Goal: Information Seeking & Learning: Learn about a topic

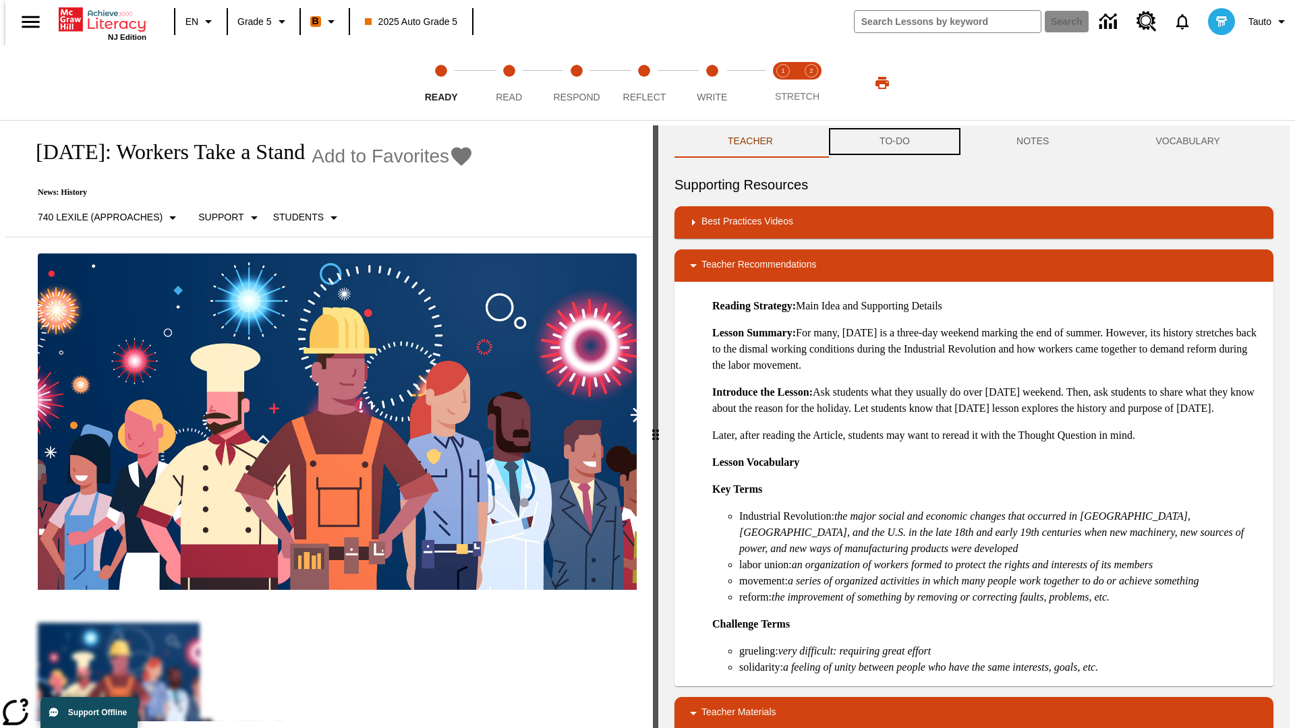
click at [893, 142] on button "TO-DO" at bounding box center [894, 141] width 137 height 32
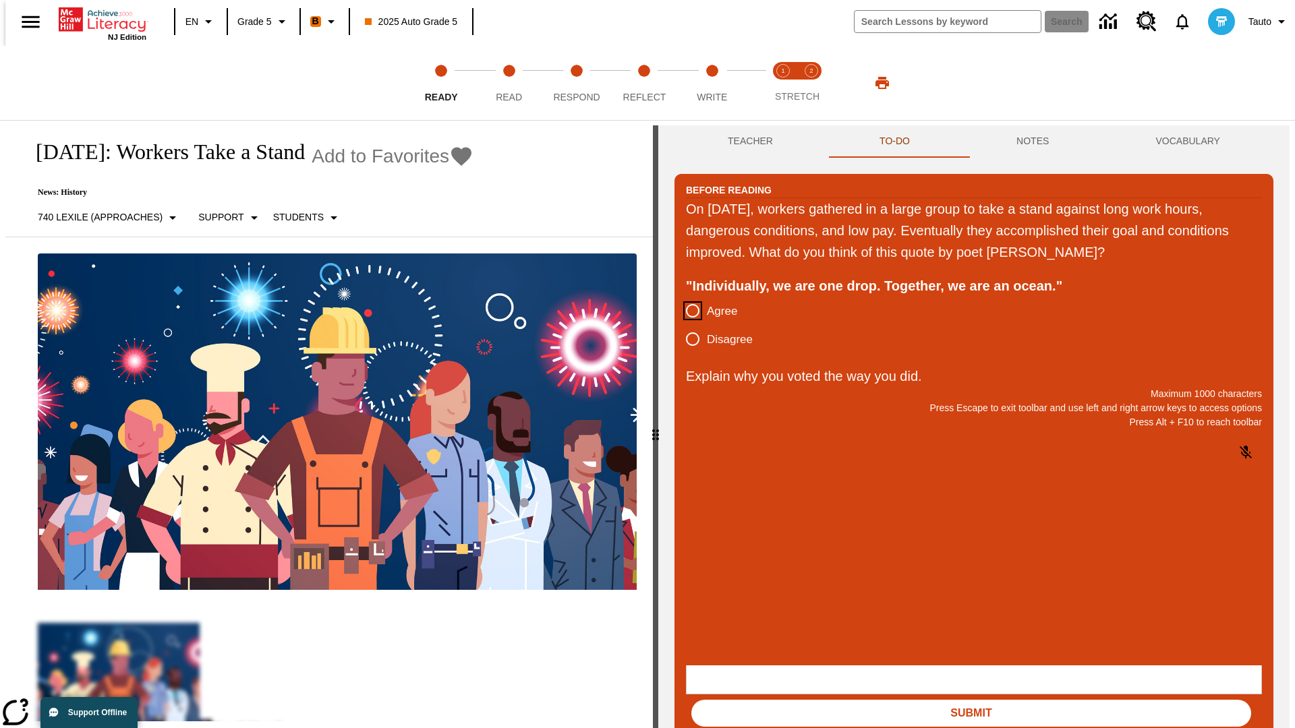
click at [687, 312] on input "Agree" at bounding box center [692, 311] width 28 height 28
radio input "true"
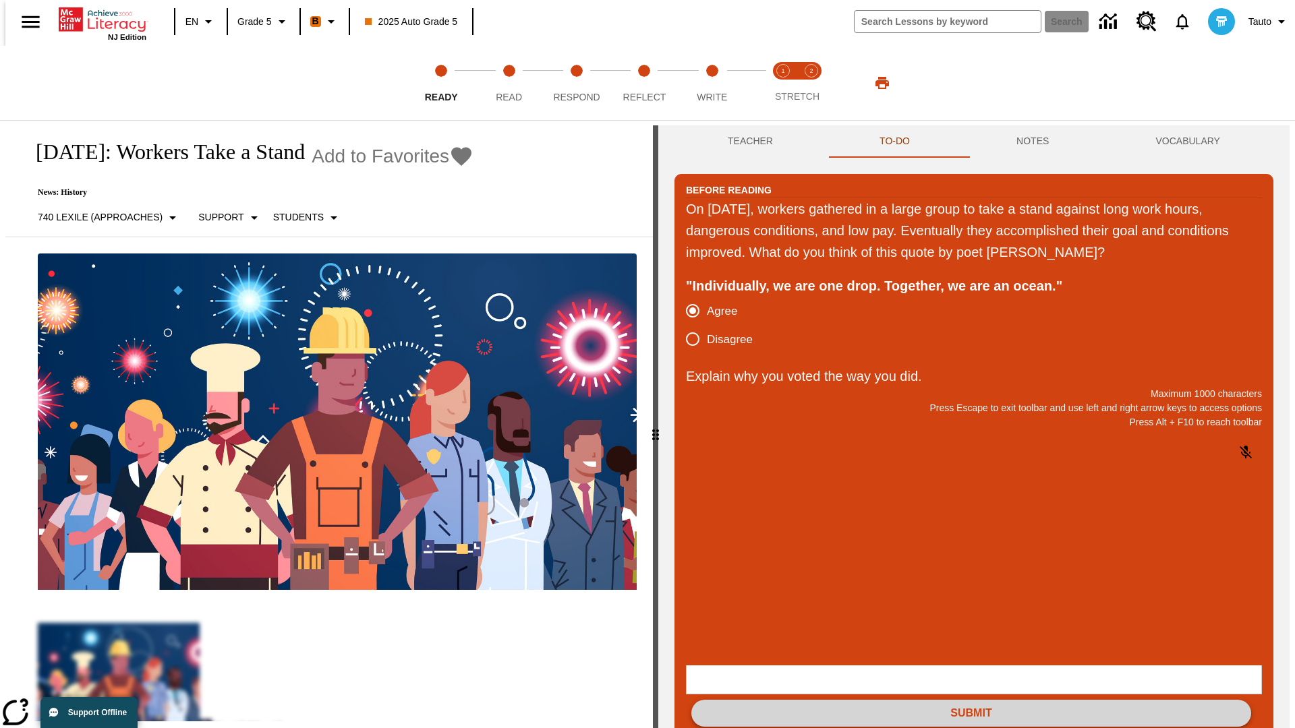
click at [971, 700] on button "Submit" at bounding box center [971, 713] width 560 height 27
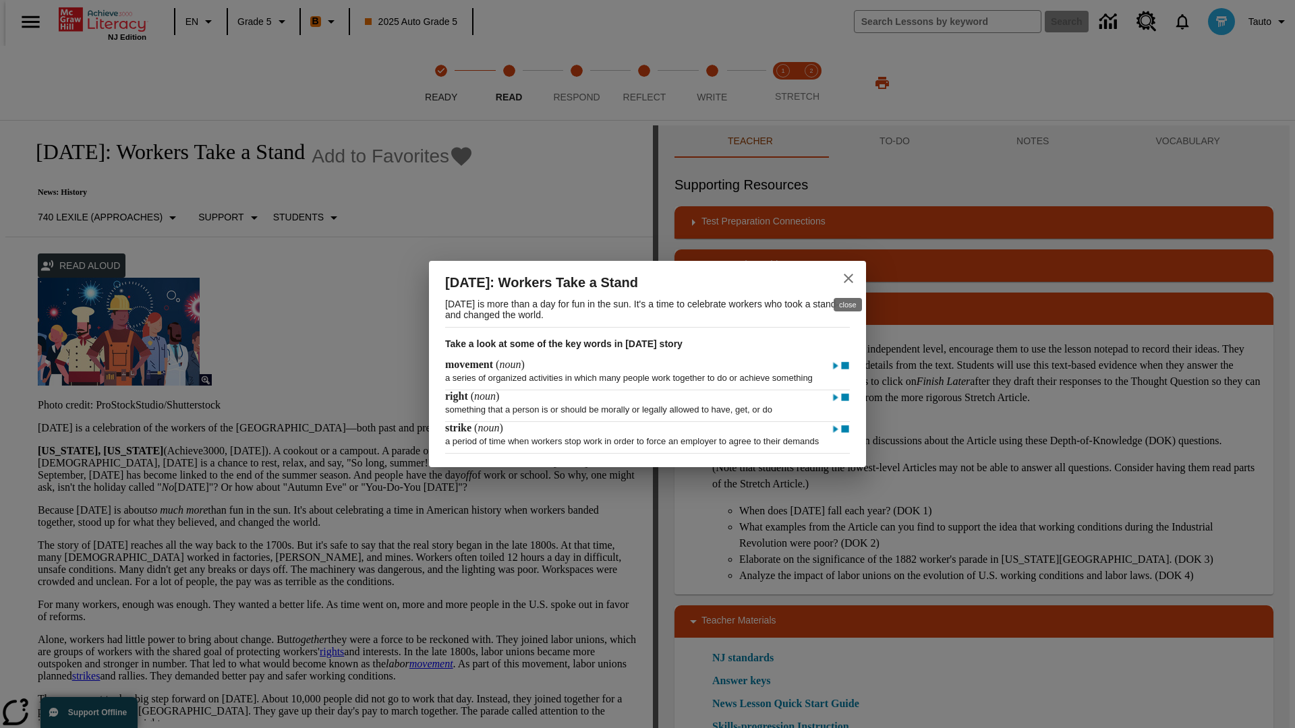
click at [848, 274] on icon "close" at bounding box center [848, 278] width 9 height 9
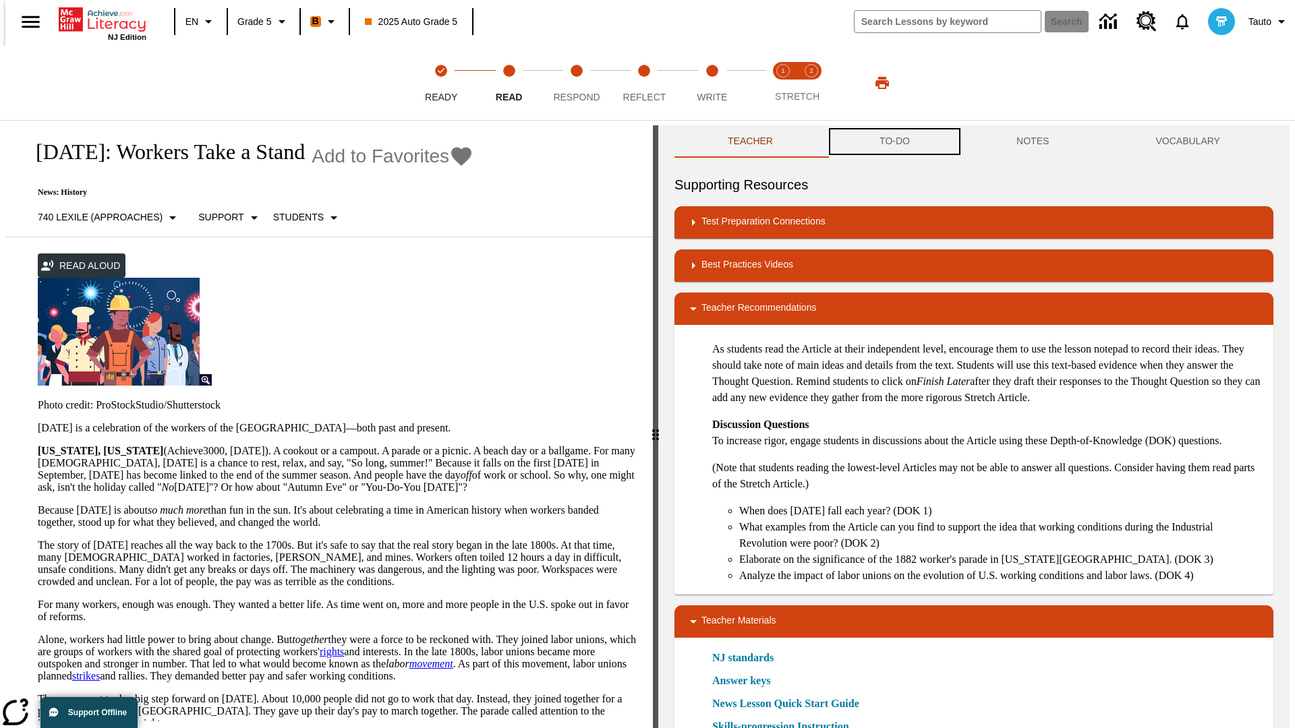
scroll to position [1, 0]
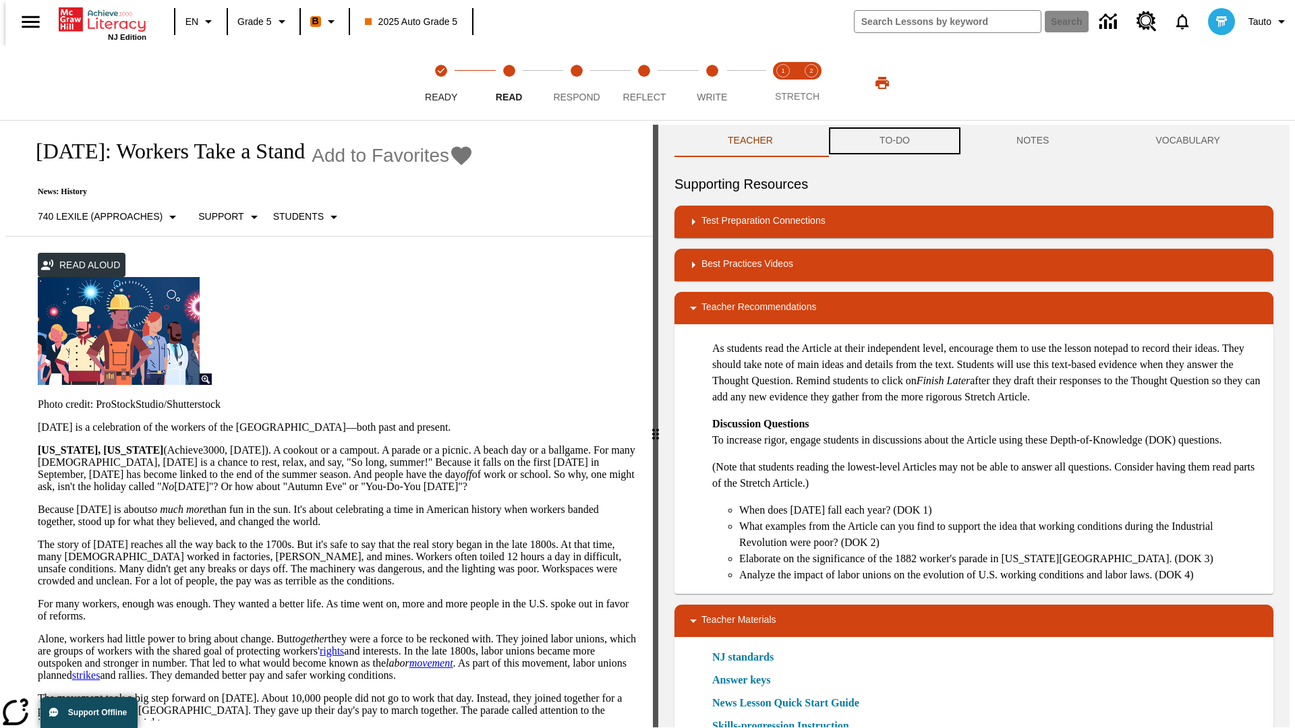
click at [893, 142] on button "TO-DO" at bounding box center [894, 141] width 137 height 32
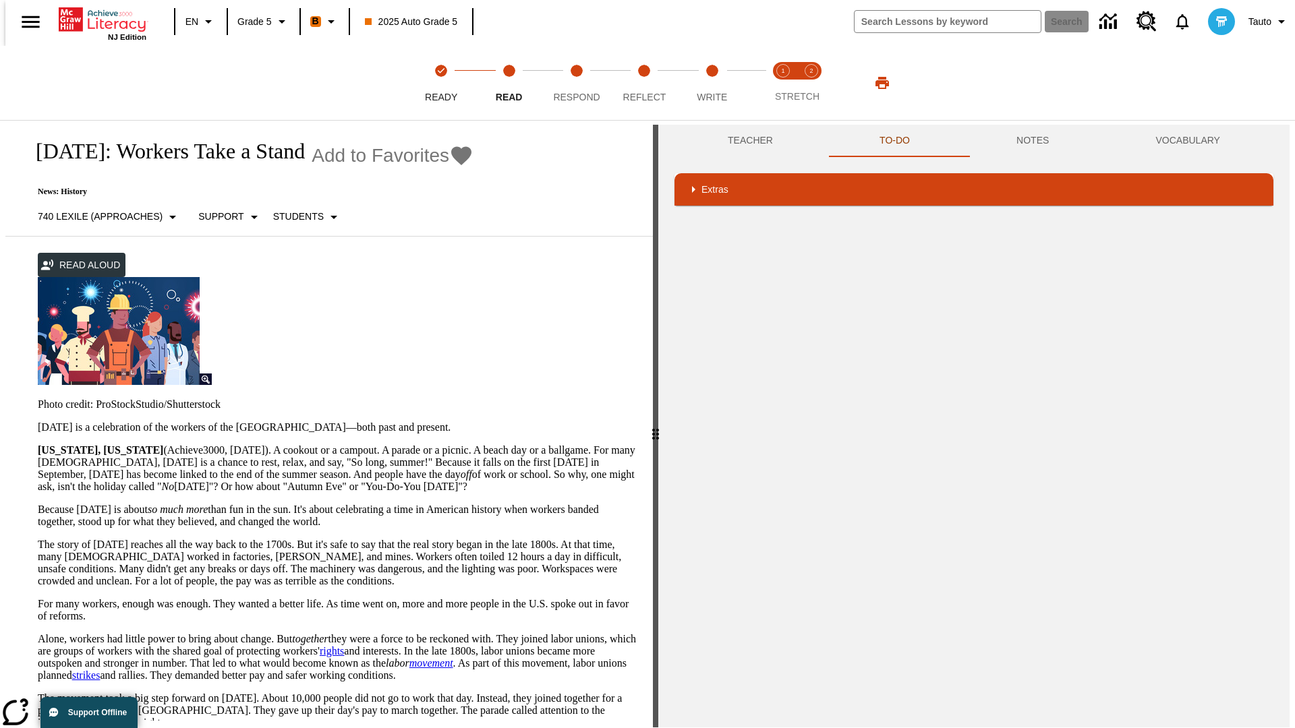
scroll to position [0, 0]
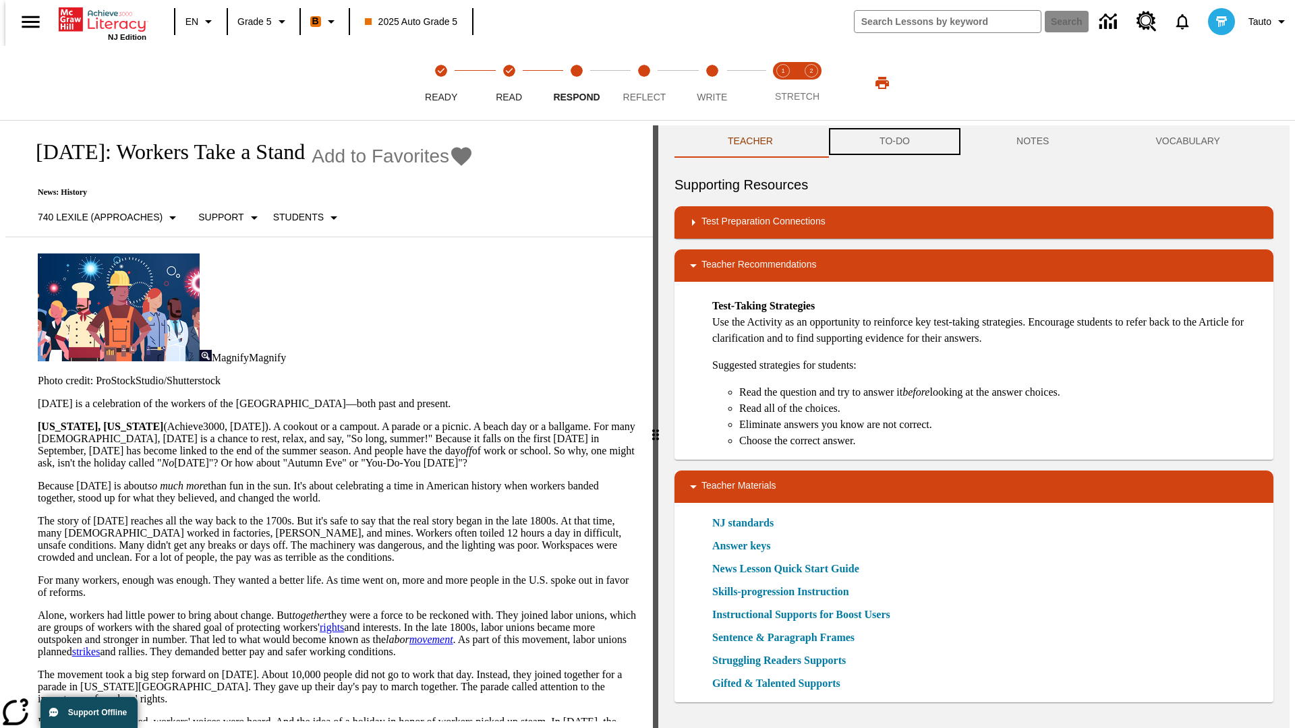
scroll to position [1, 0]
click at [893, 142] on button "TO-DO" at bounding box center [894, 141] width 137 height 32
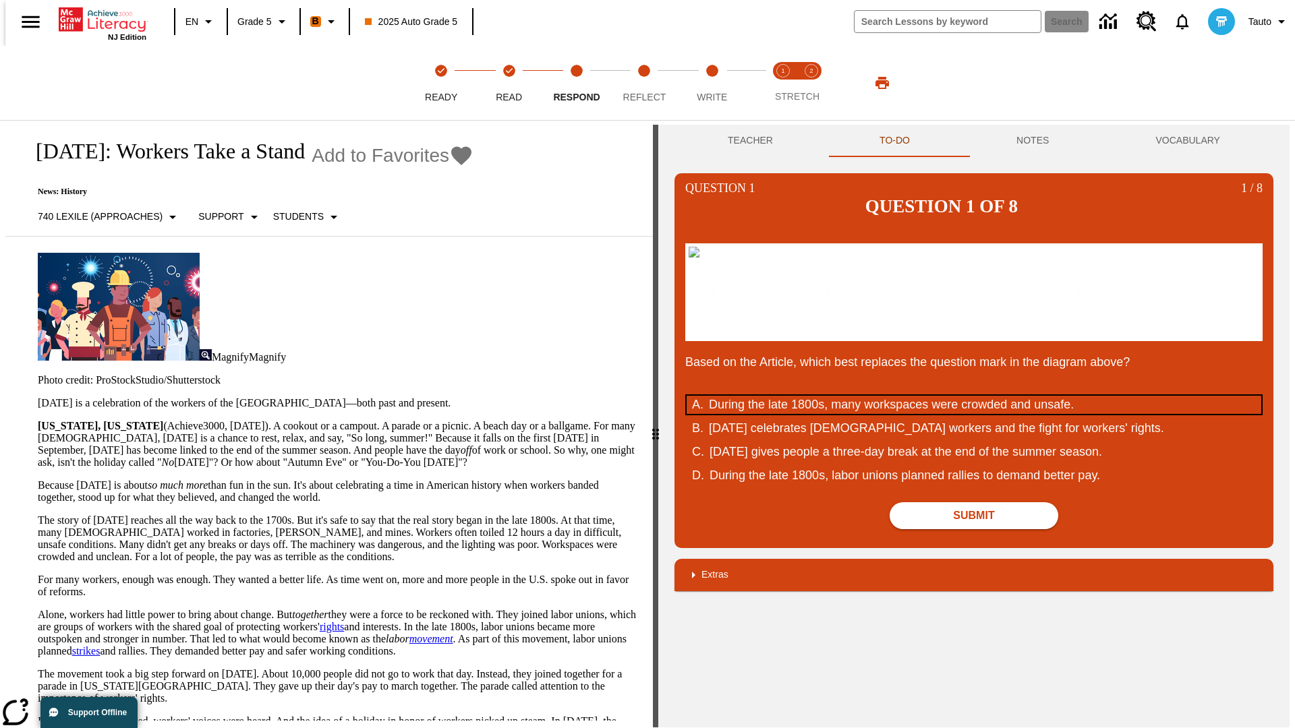
click at [974, 414] on div "During the late 1800s, many workspaces were crowded and unsafe." at bounding box center [965, 405] width 512 height 18
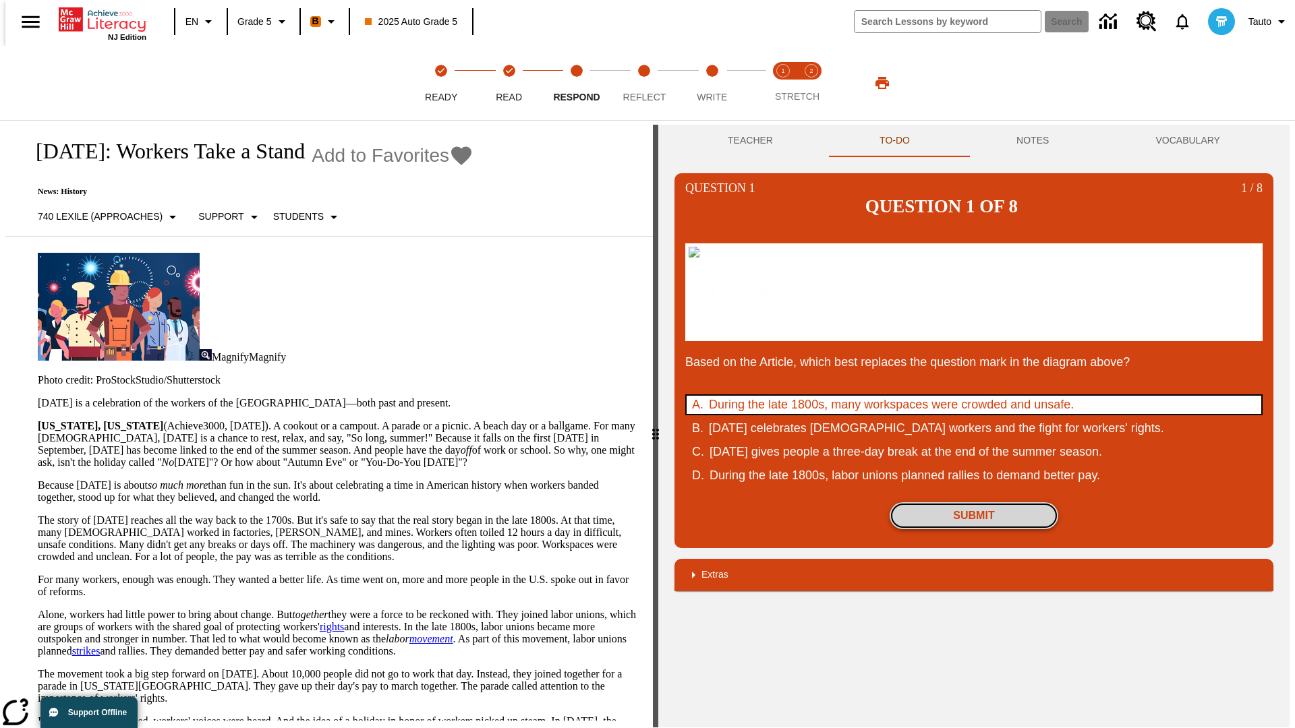
click at [974, 529] on button "Submit" at bounding box center [973, 515] width 169 height 27
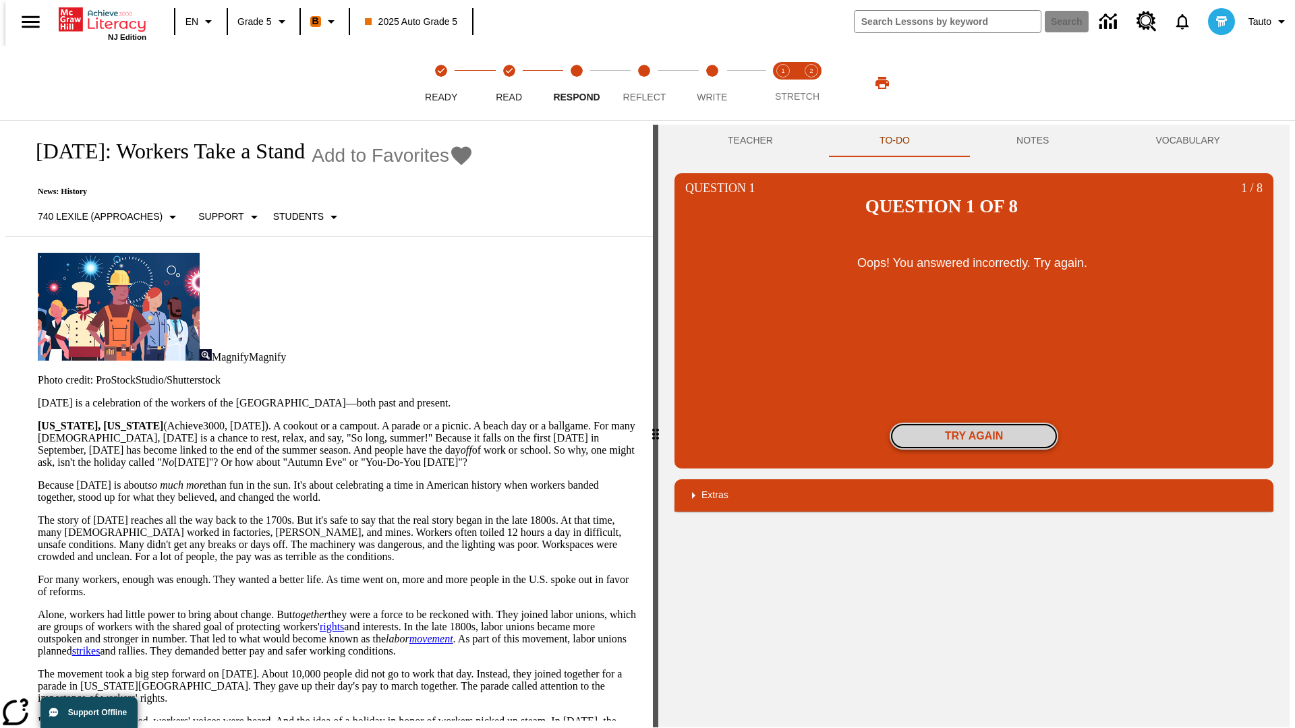
click at [974, 423] on button "Try again" at bounding box center [973, 436] width 169 height 27
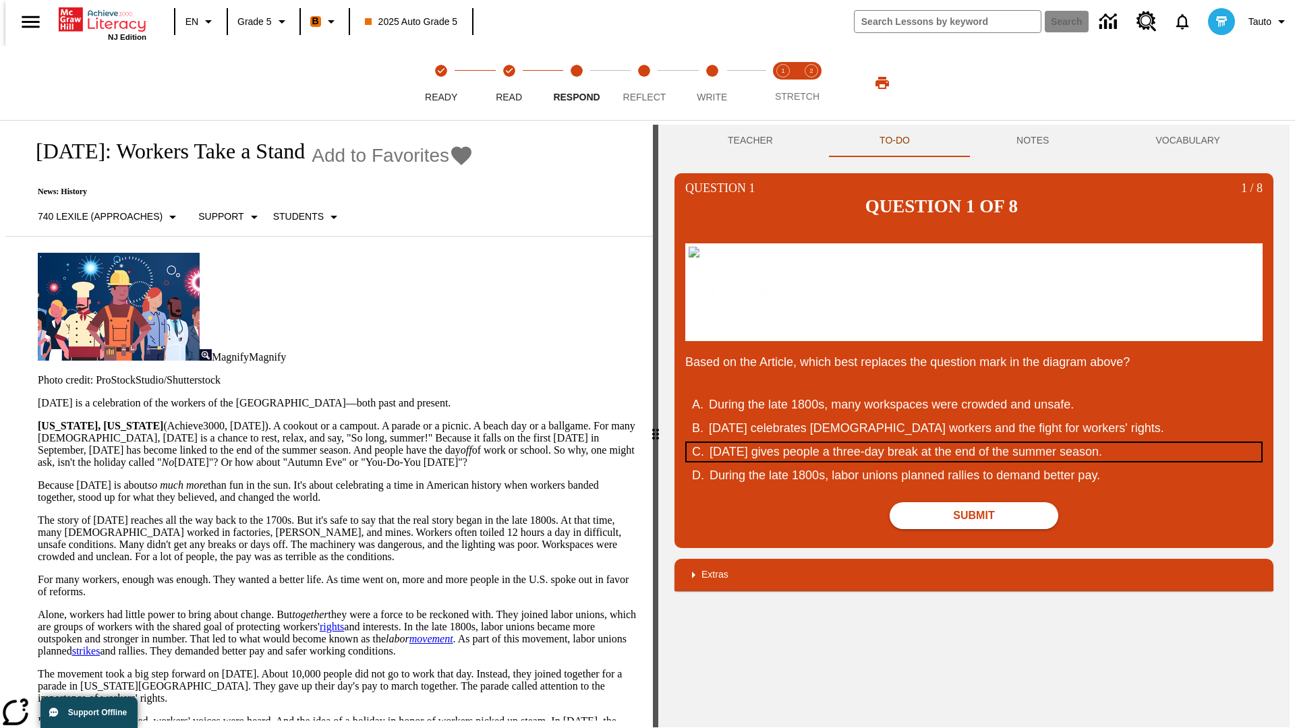
click at [974, 461] on div "Labor Day gives people a three-day break at the end of the summer season." at bounding box center [965, 452] width 512 height 18
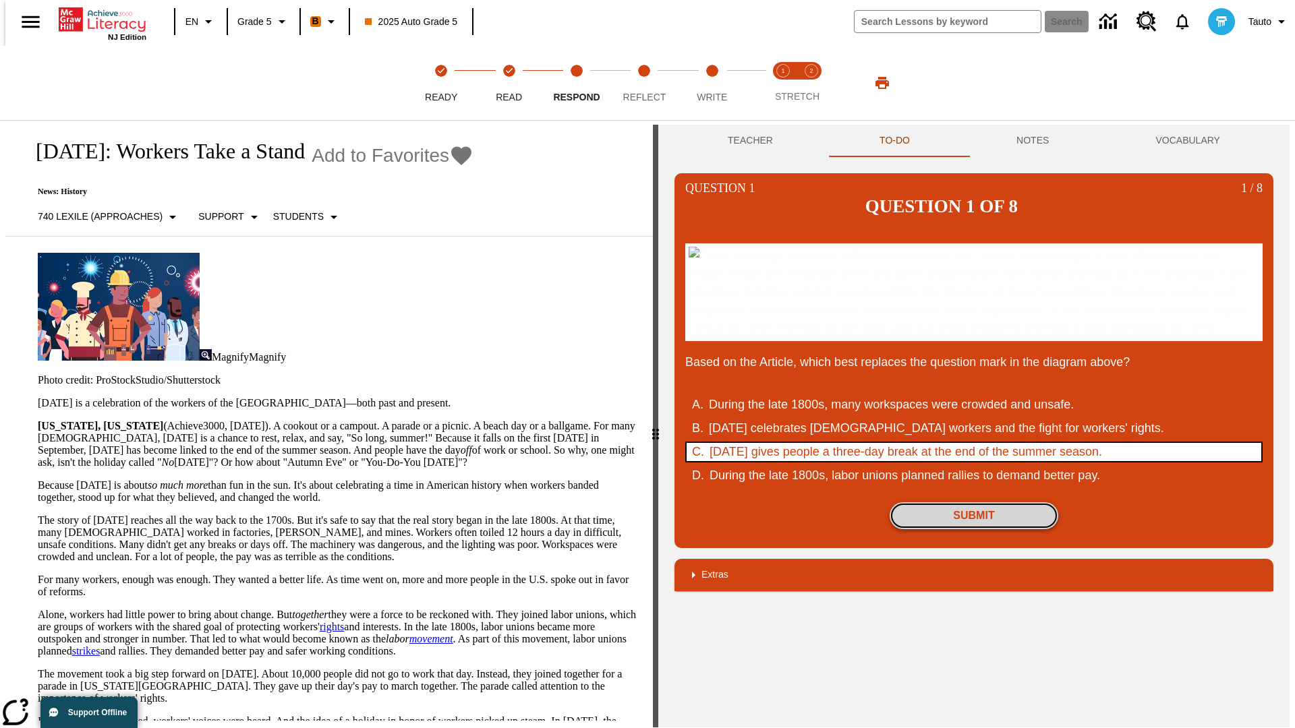
click at [974, 529] on button "Submit" at bounding box center [973, 515] width 169 height 27
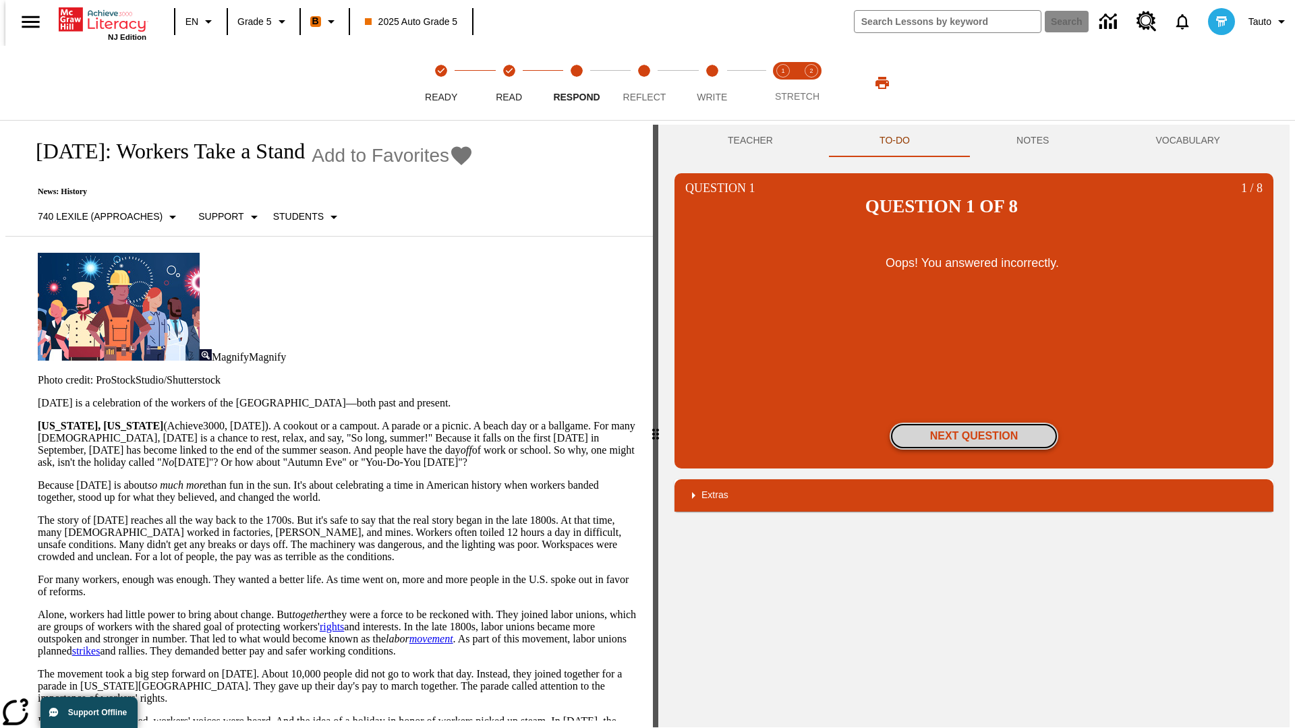
click at [974, 423] on button "Next Question" at bounding box center [973, 436] width 169 height 27
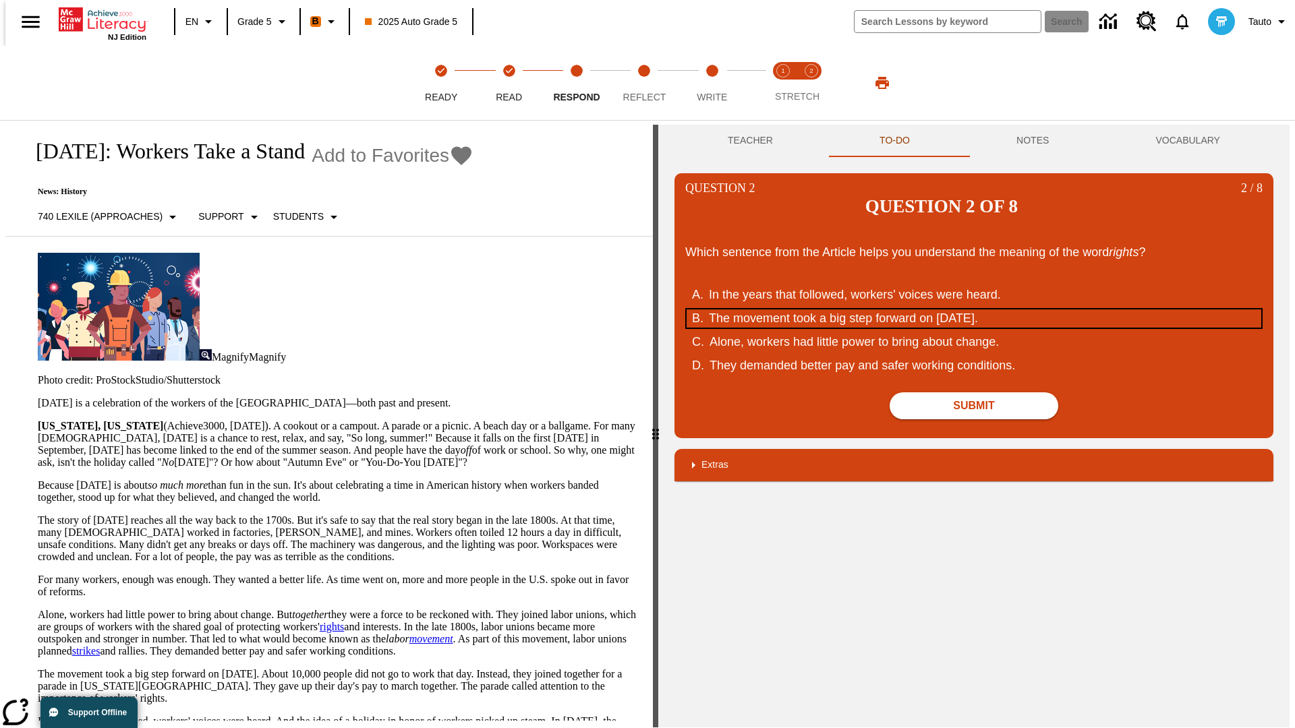
click at [974, 310] on div "The movement took a big step forward on September 5, 1882." at bounding box center [965, 319] width 512 height 18
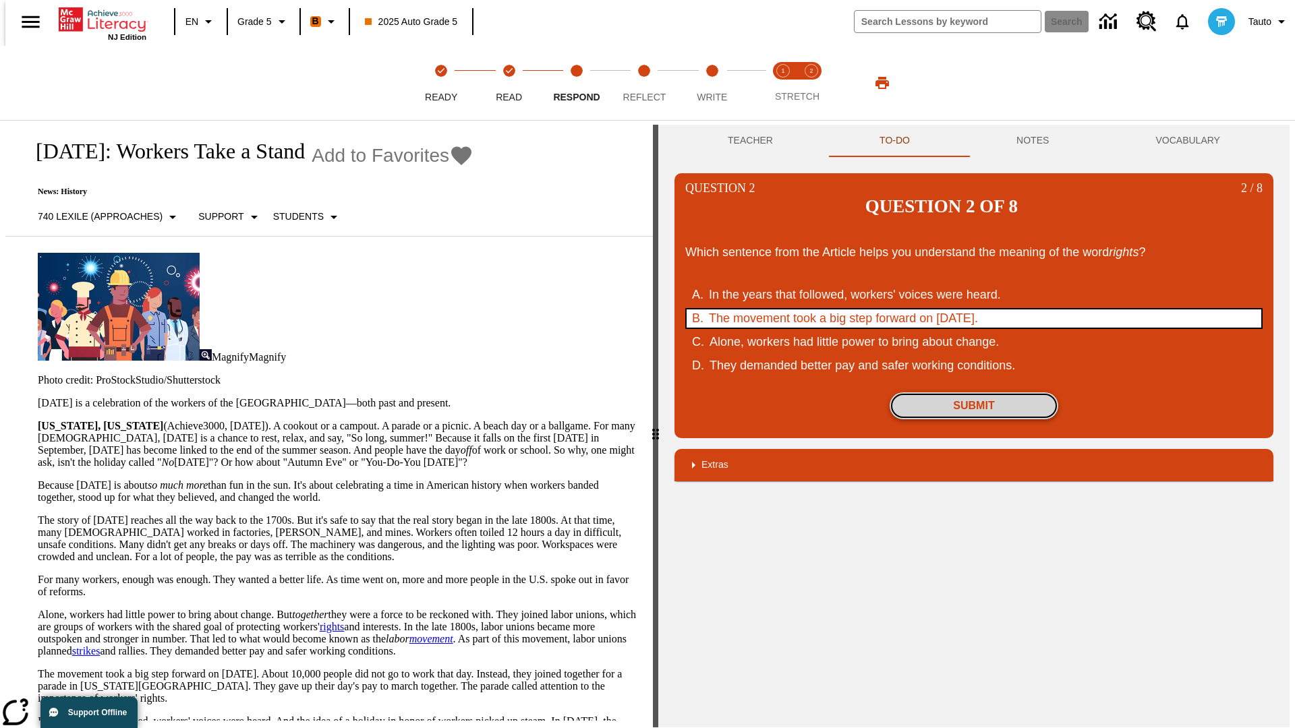
click at [974, 392] on button "Submit" at bounding box center [973, 405] width 169 height 27
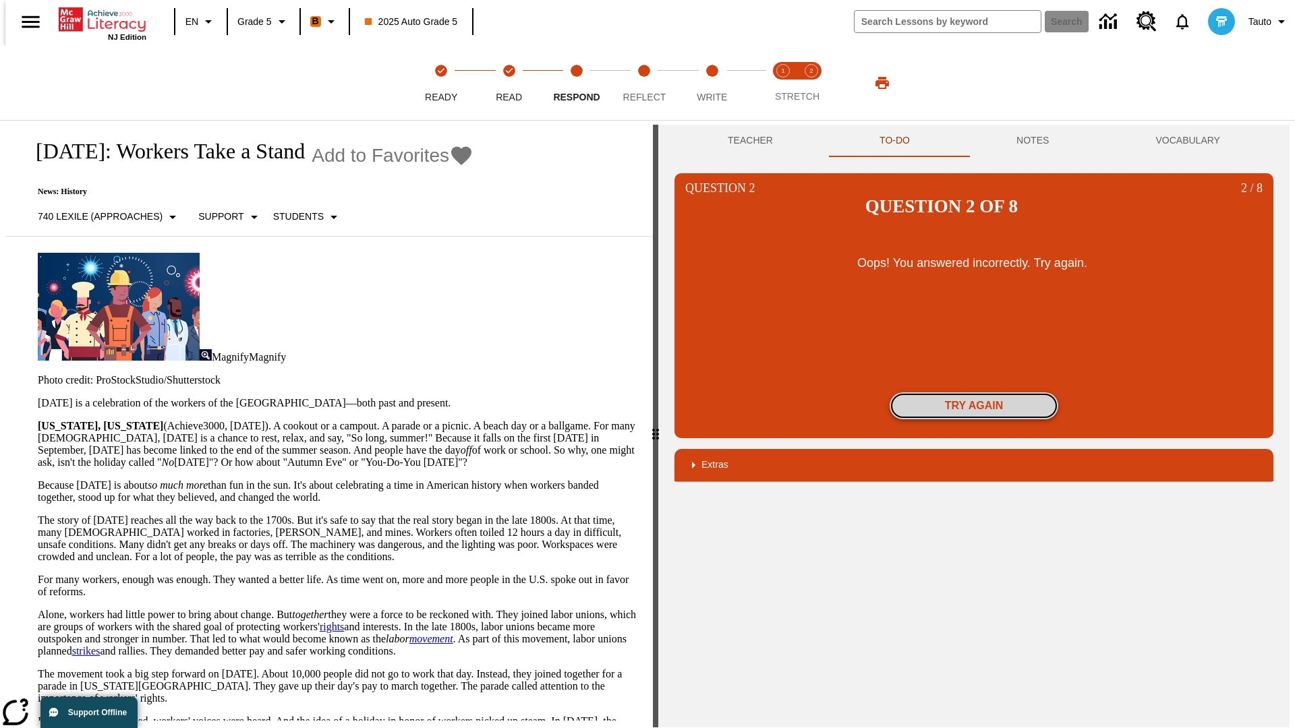
click at [974, 392] on button "Try again" at bounding box center [973, 405] width 169 height 27
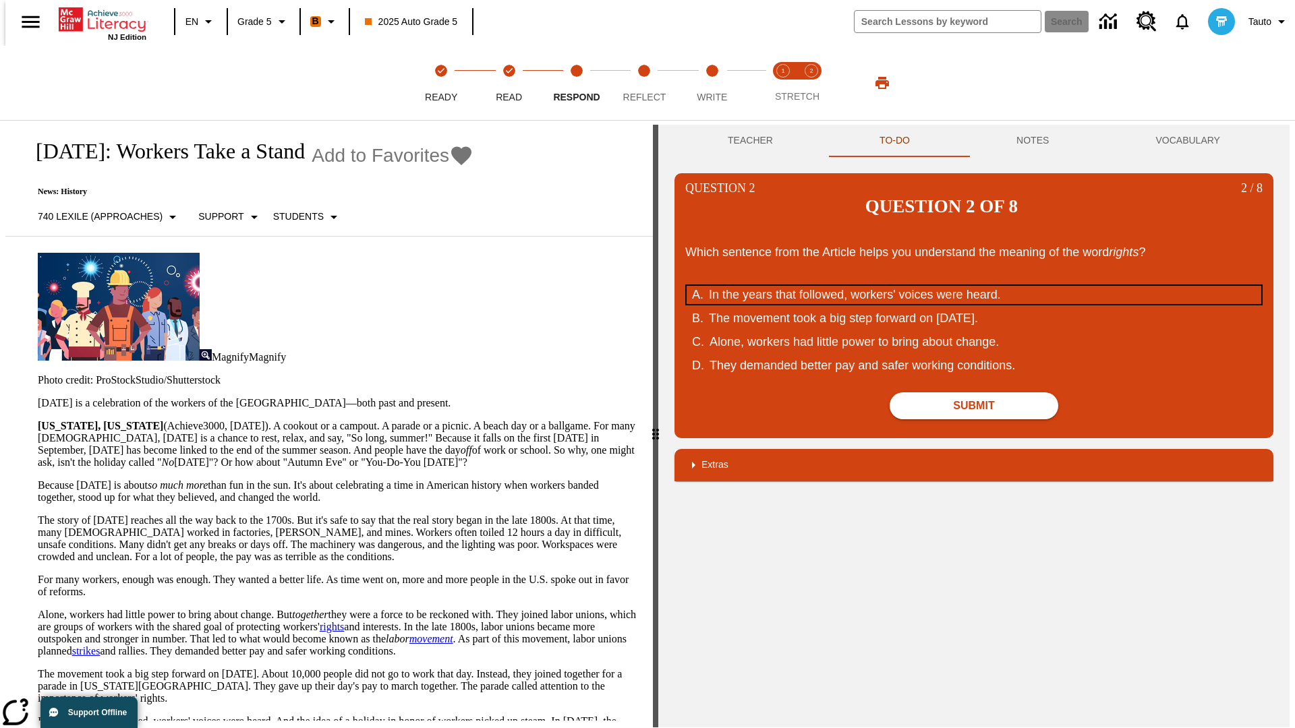
click at [974, 286] on div "In the years that followed, workers' voices were heard." at bounding box center [965, 295] width 512 height 18
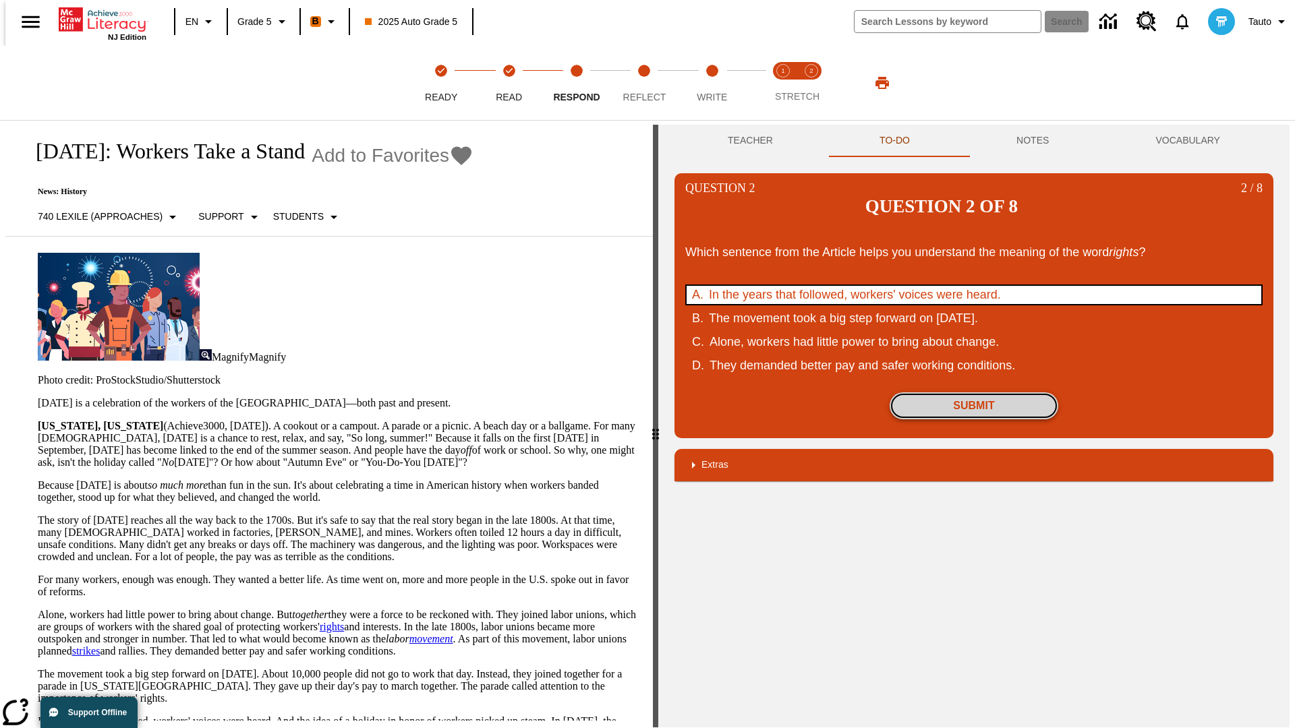
click at [974, 392] on button "Submit" at bounding box center [973, 405] width 169 height 27
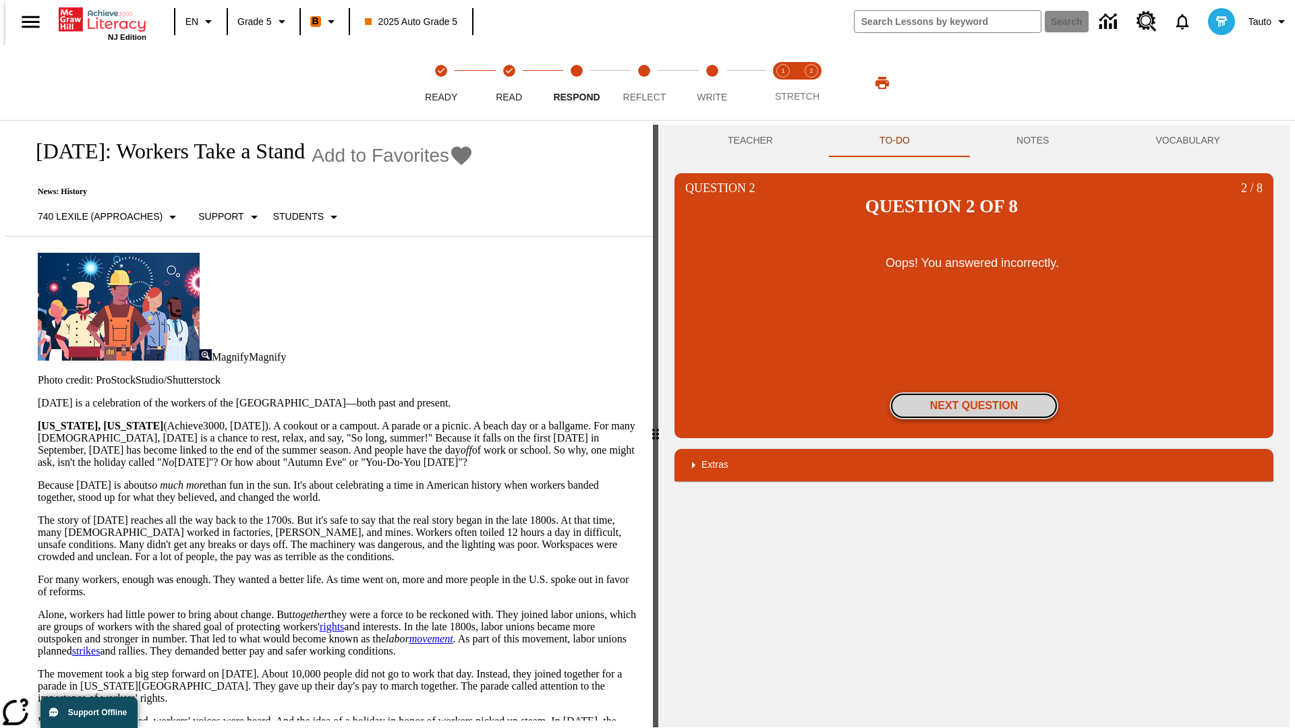
click at [974, 392] on button "Next Question" at bounding box center [973, 405] width 169 height 27
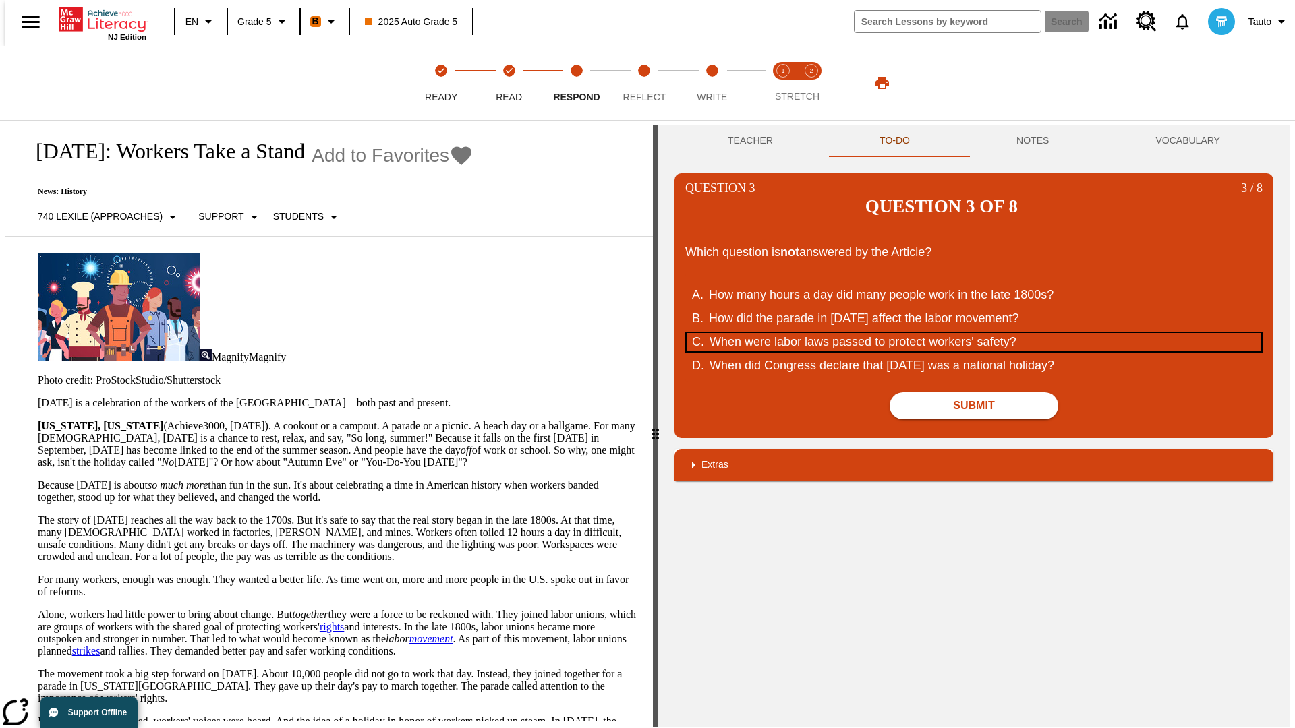
click at [974, 333] on div "When were labor laws passed to protect workers' safety?" at bounding box center [965, 342] width 512 height 18
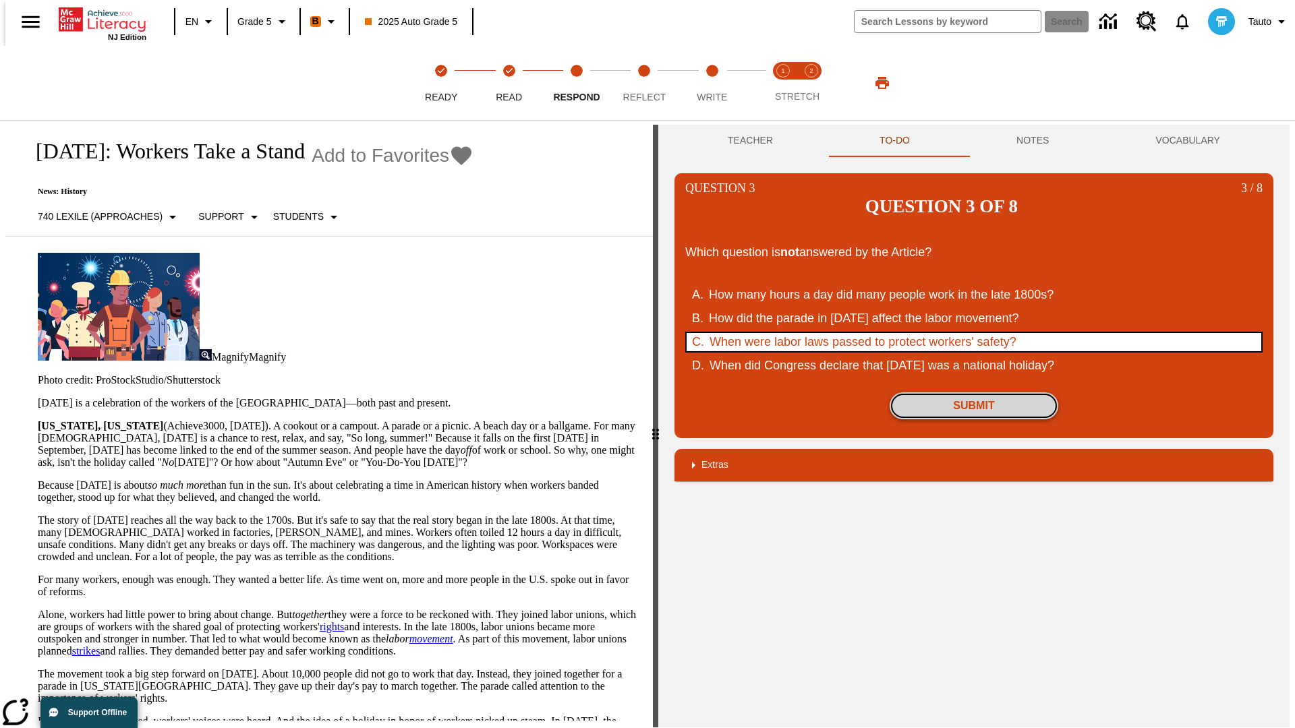
click at [974, 392] on button "Submit" at bounding box center [973, 405] width 169 height 27
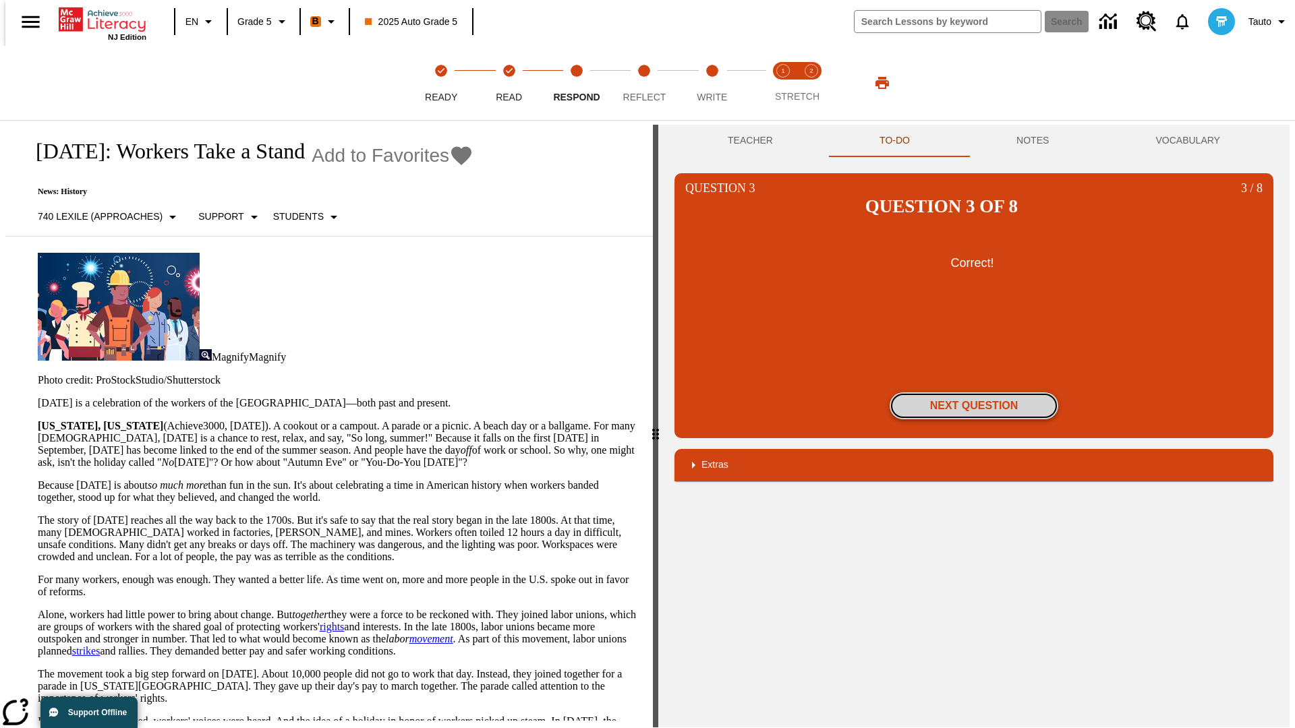
click at [974, 392] on button "Next Question" at bounding box center [973, 405] width 169 height 27
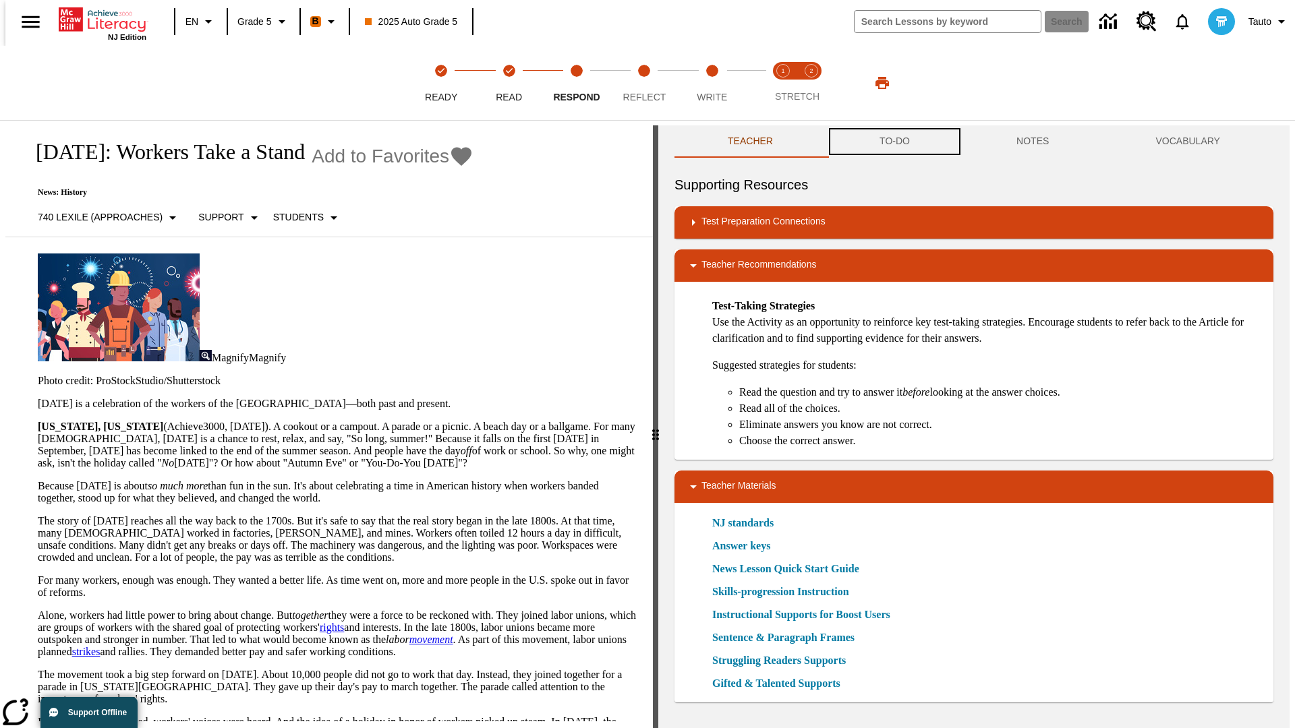
click at [893, 142] on button "TO-DO" at bounding box center [894, 141] width 137 height 32
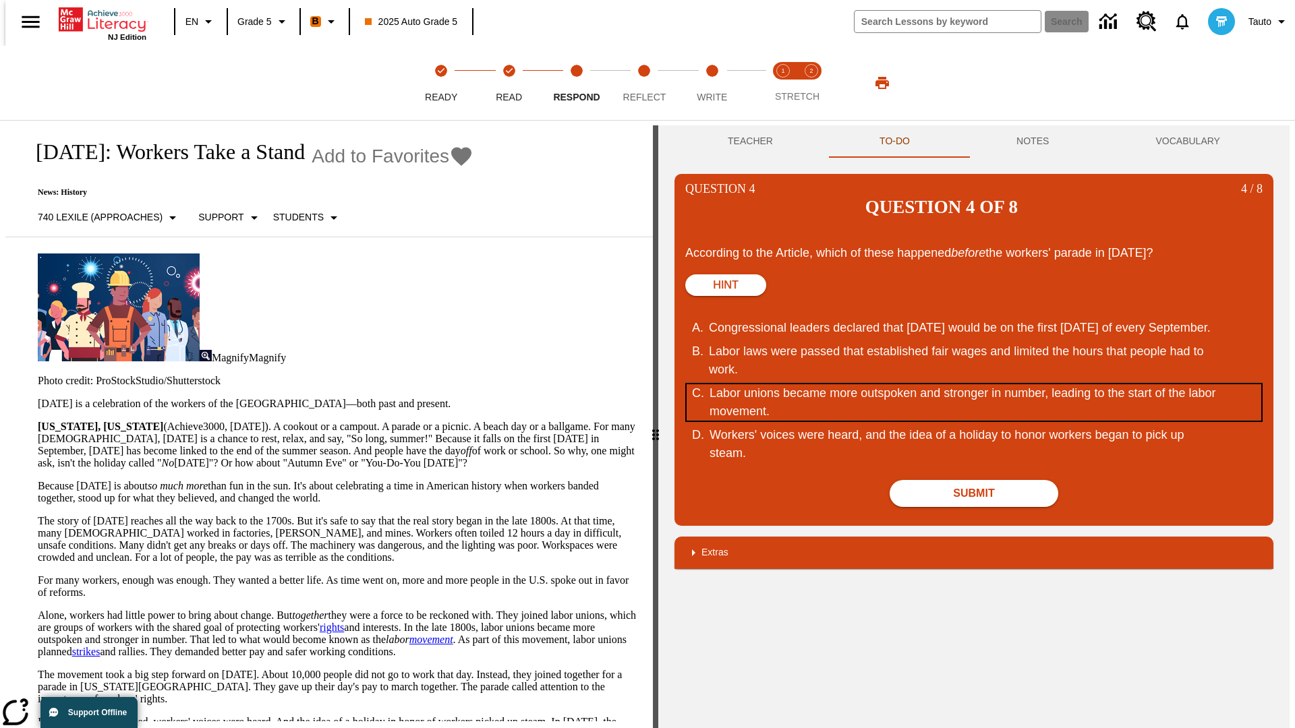
click at [974, 384] on div "Labor unions became more outspoken and stronger in number, leading to the start…" at bounding box center [965, 402] width 512 height 36
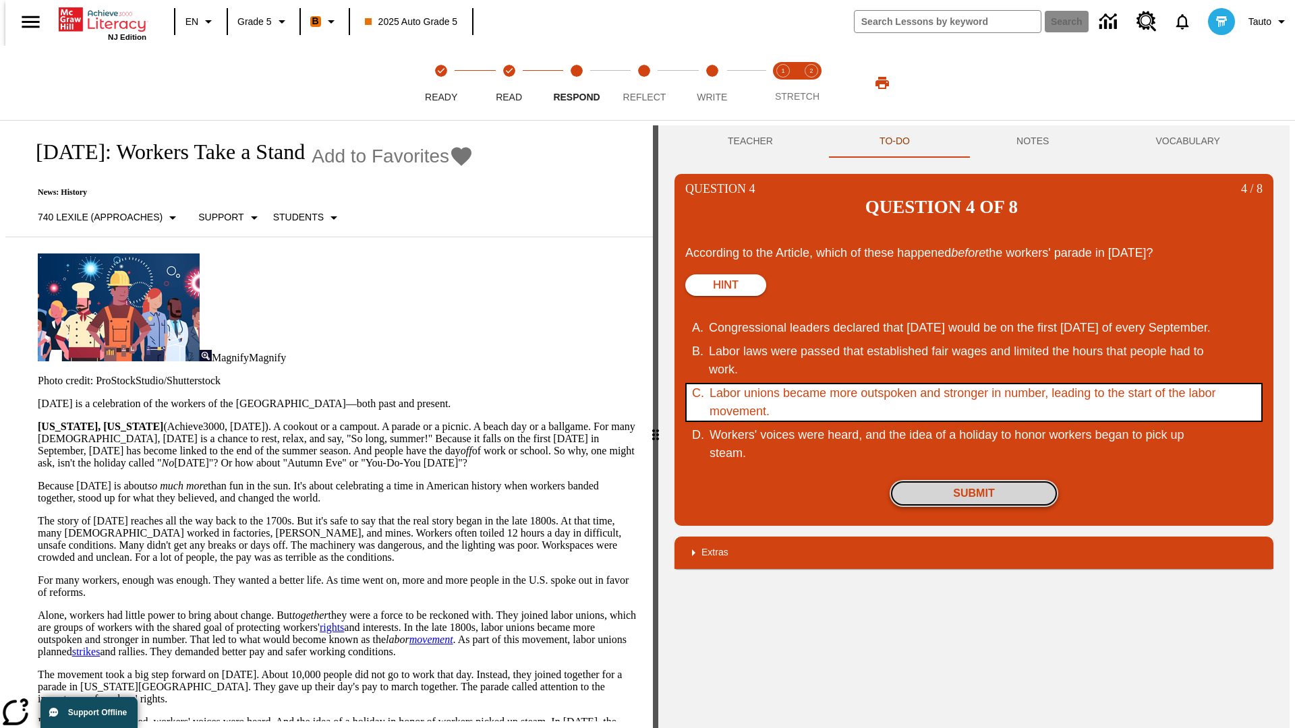
click at [974, 480] on button "Submit" at bounding box center [973, 493] width 169 height 27
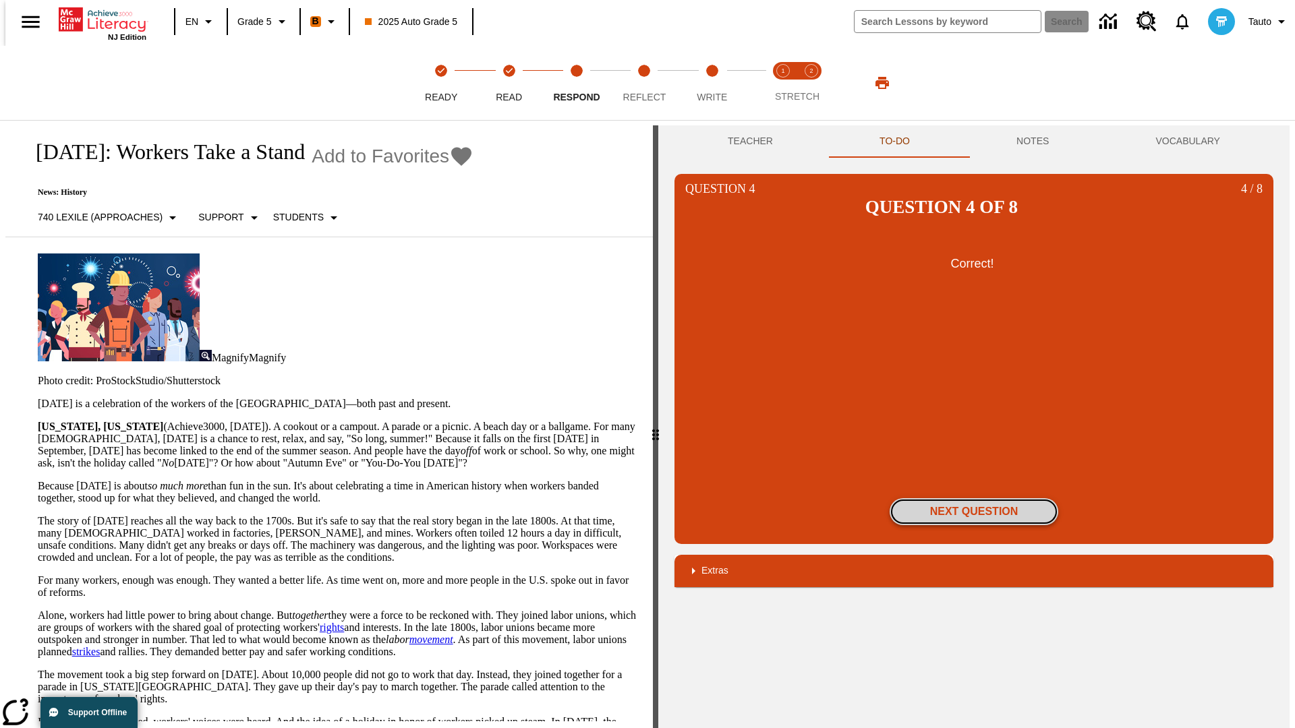
click at [974, 498] on button "Next Question" at bounding box center [973, 511] width 169 height 27
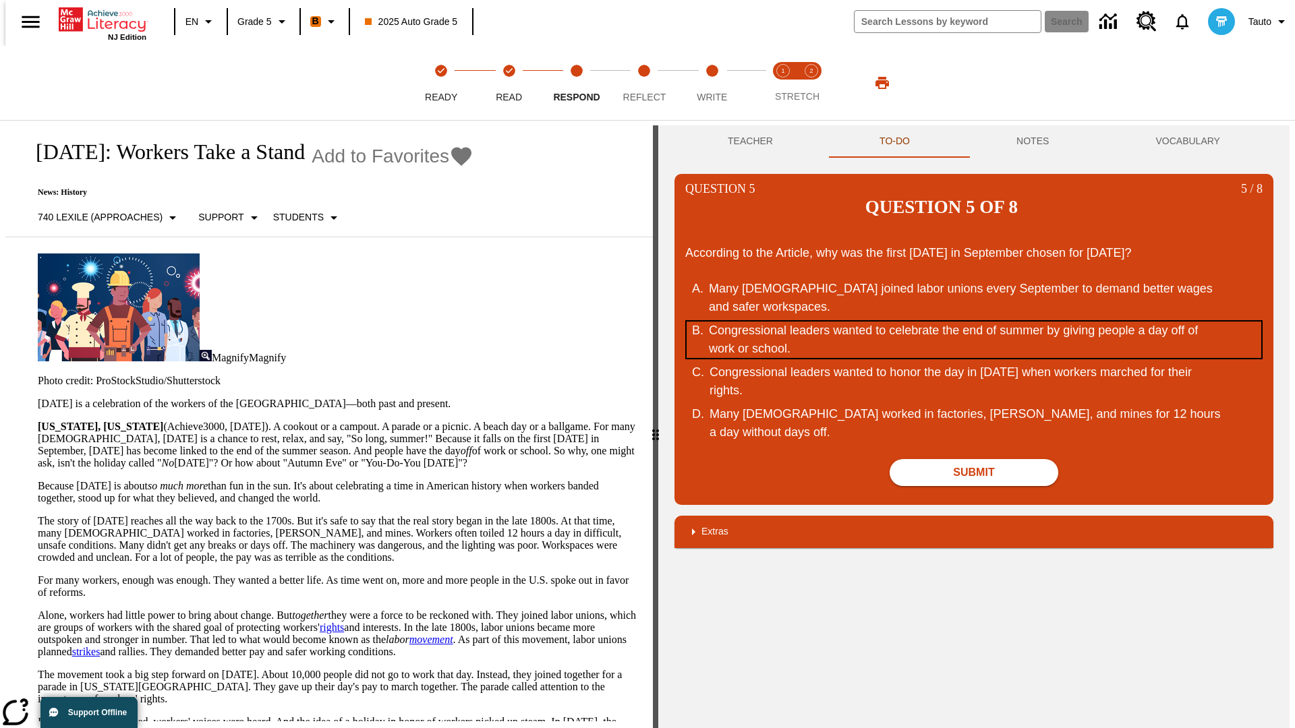
click at [974, 322] on div "Congressional leaders wanted to celebrate the end of summer by giving people a …" at bounding box center [965, 340] width 512 height 36
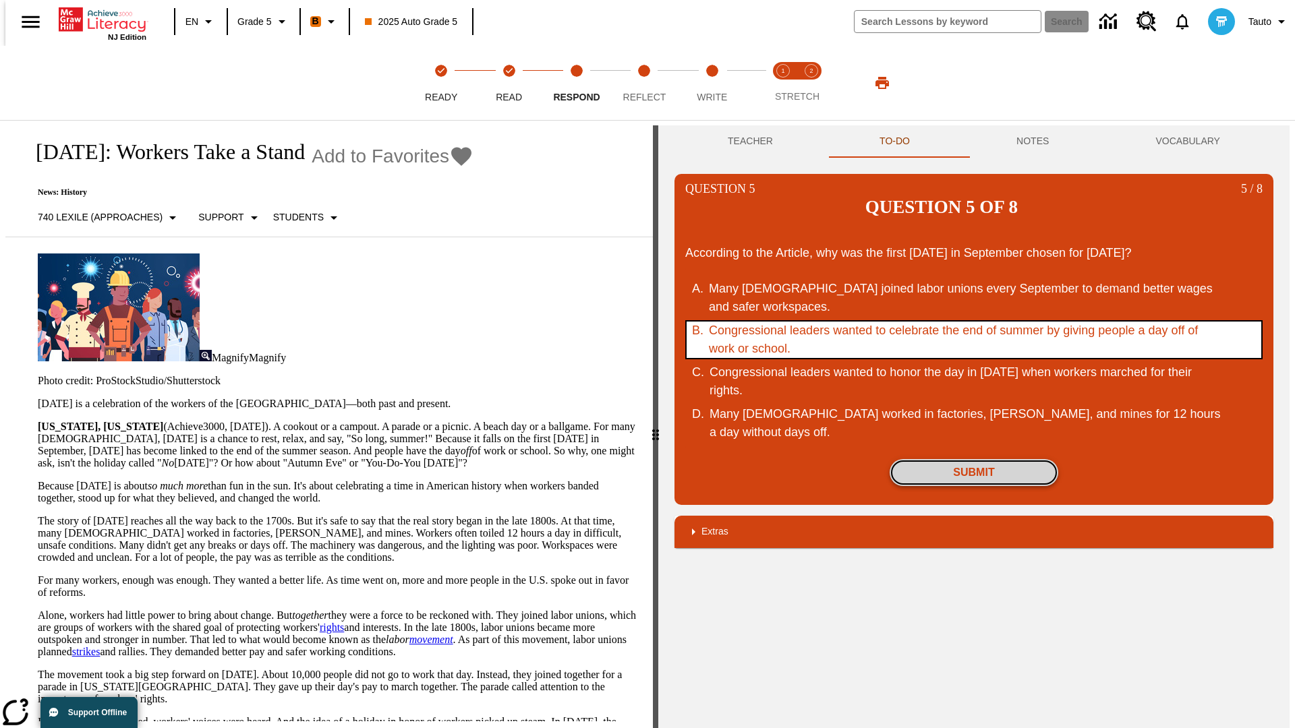
click at [974, 459] on button "Submit" at bounding box center [973, 472] width 169 height 27
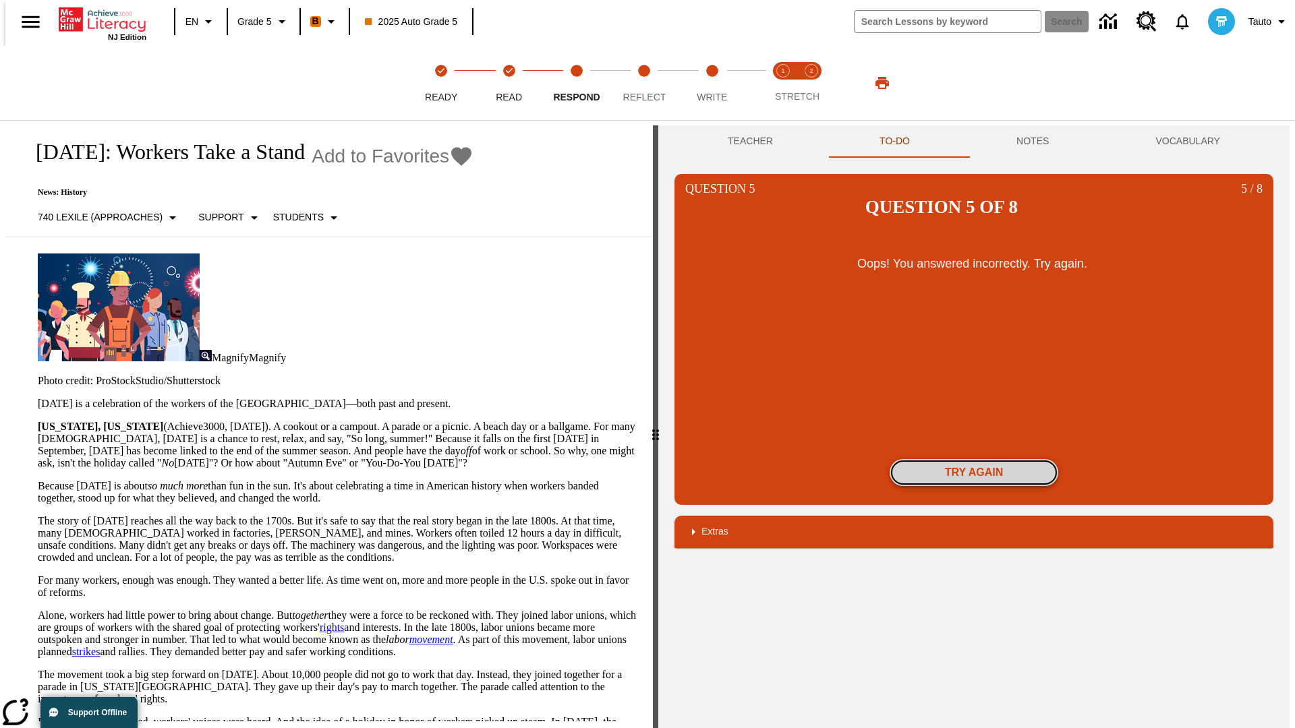
click at [974, 459] on button "Try again" at bounding box center [973, 472] width 169 height 27
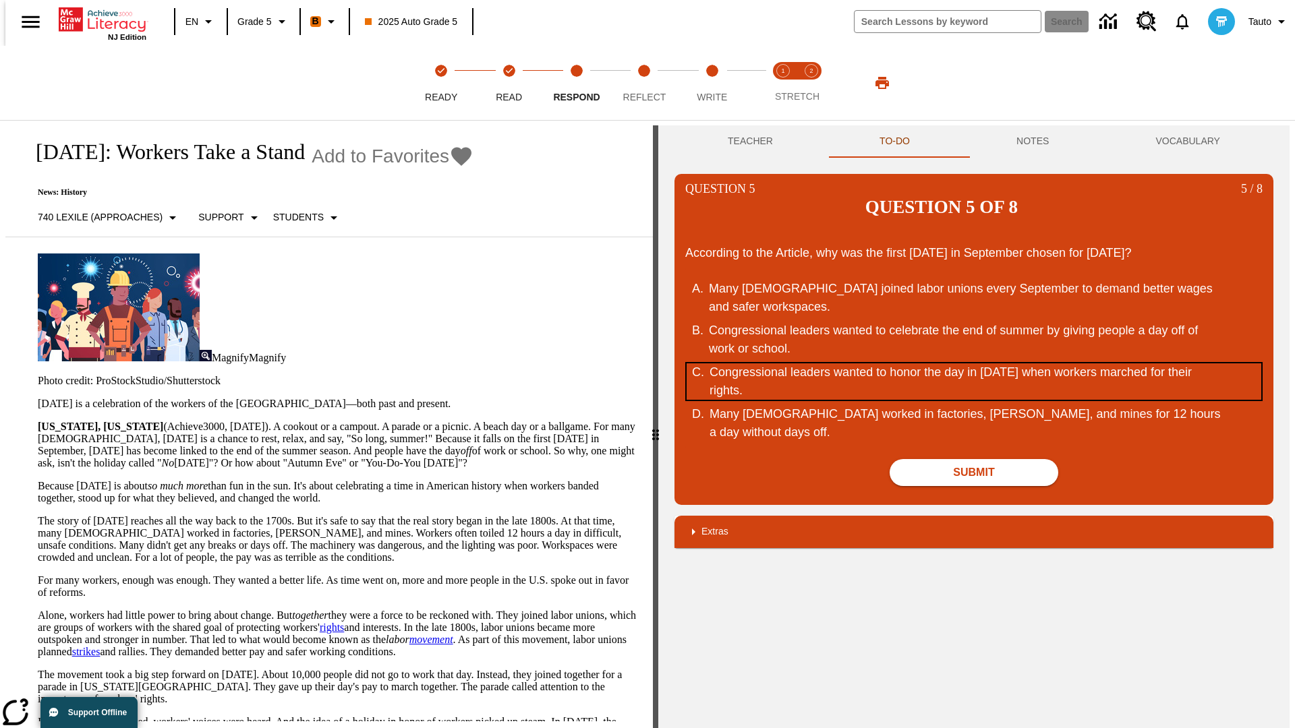
click at [974, 363] on div "Congressional leaders wanted to honor the day in September of 1882 when workers…" at bounding box center [965, 381] width 512 height 36
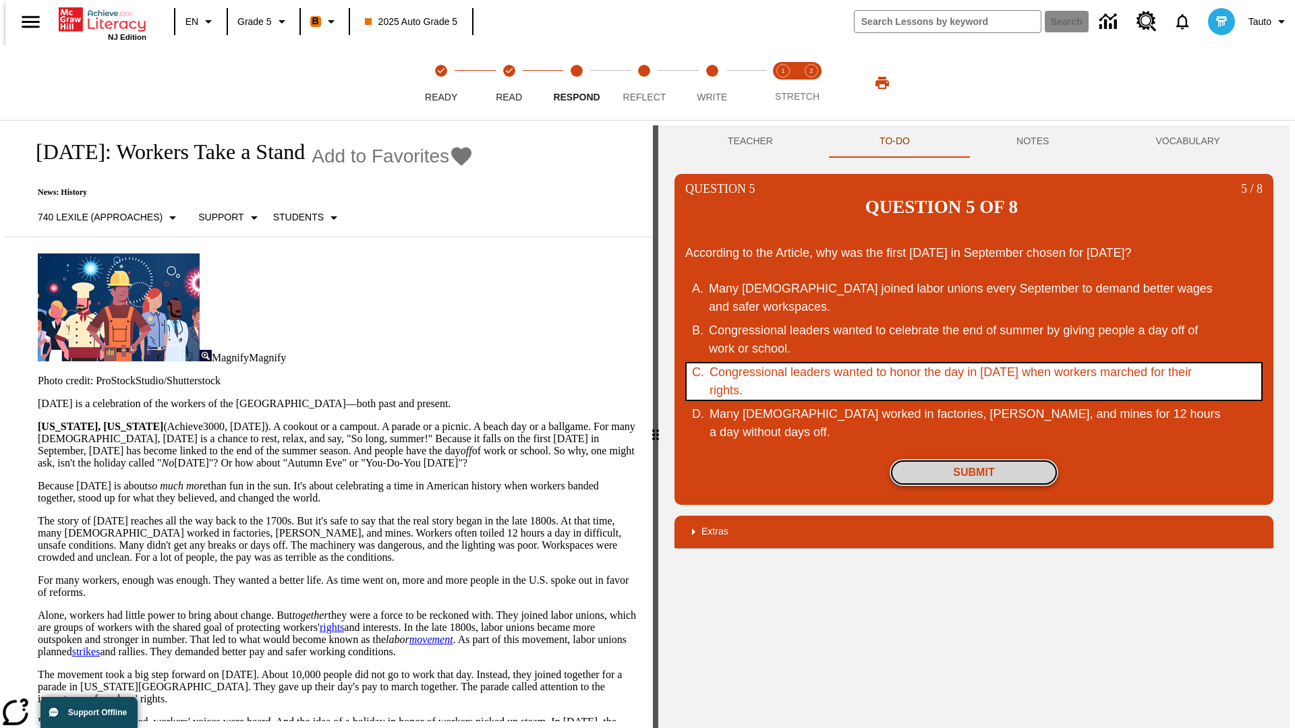
click at [974, 459] on button "Submit" at bounding box center [973, 472] width 169 height 27
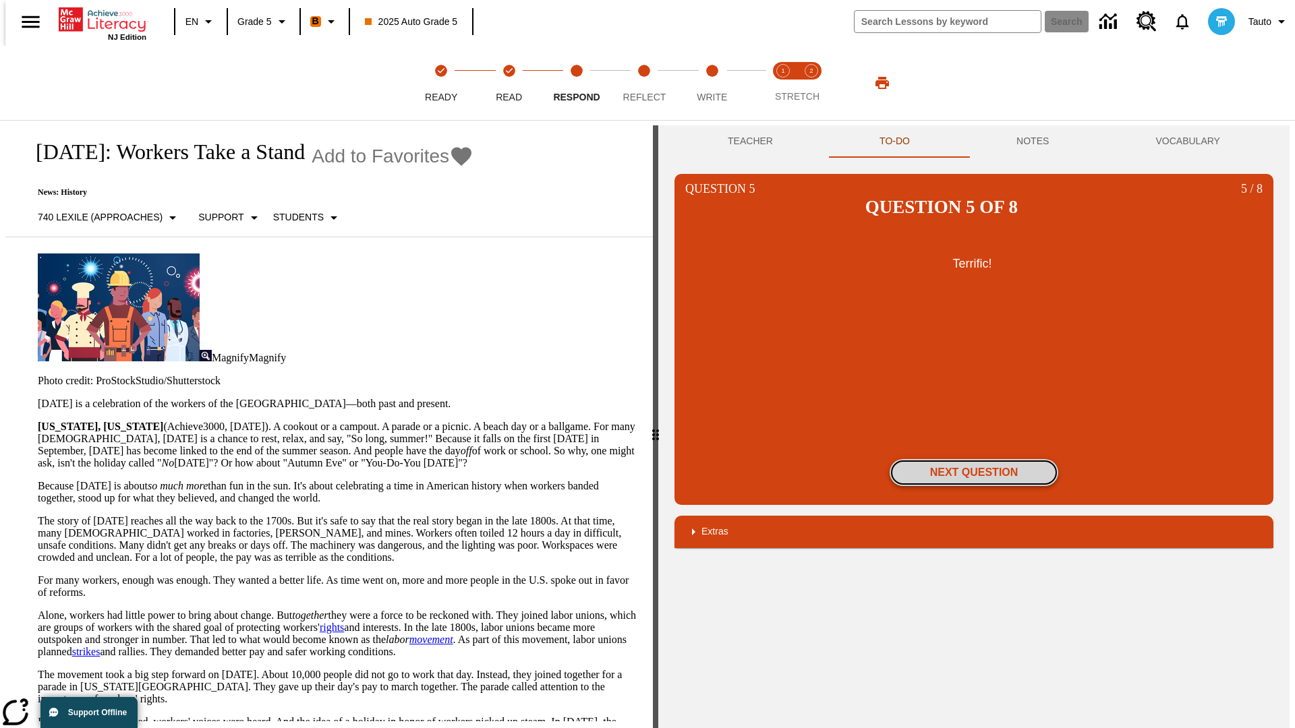
click at [974, 459] on button "Next Question" at bounding box center [973, 472] width 169 height 27
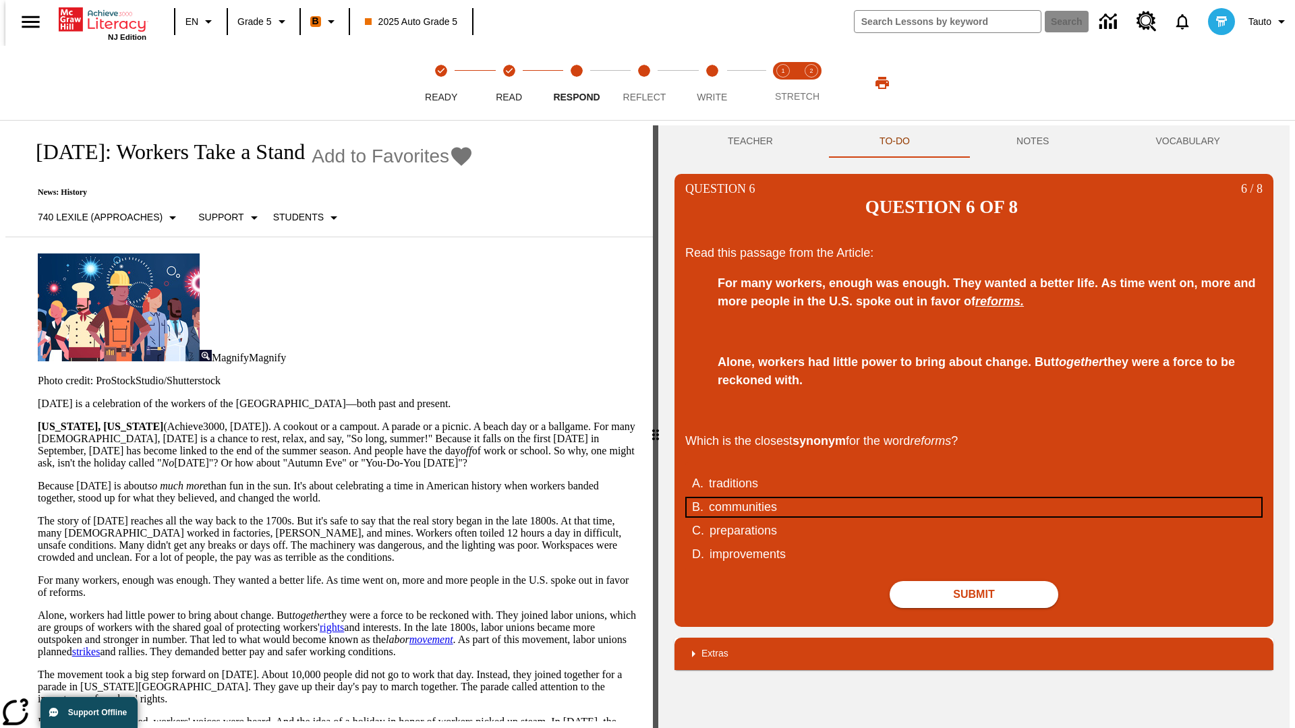
click at [974, 498] on div "communities" at bounding box center [965, 507] width 512 height 18
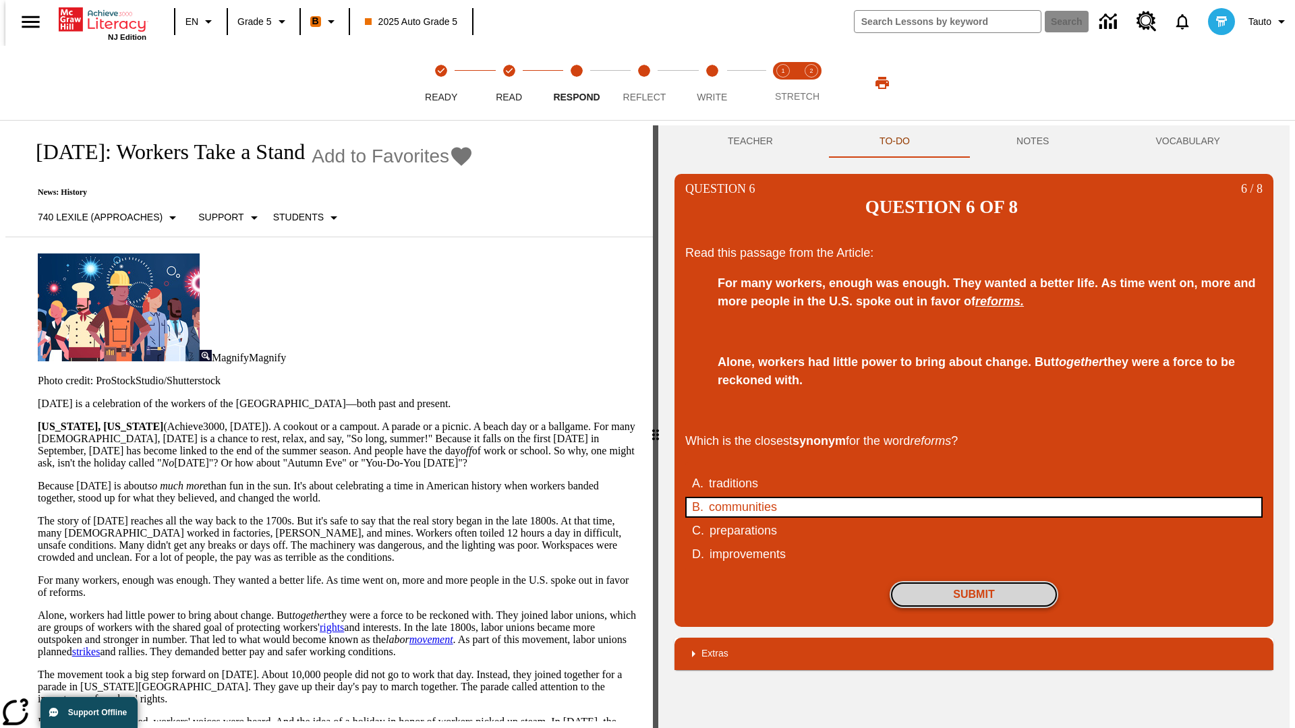
click at [974, 581] on button "Submit" at bounding box center [973, 594] width 169 height 27
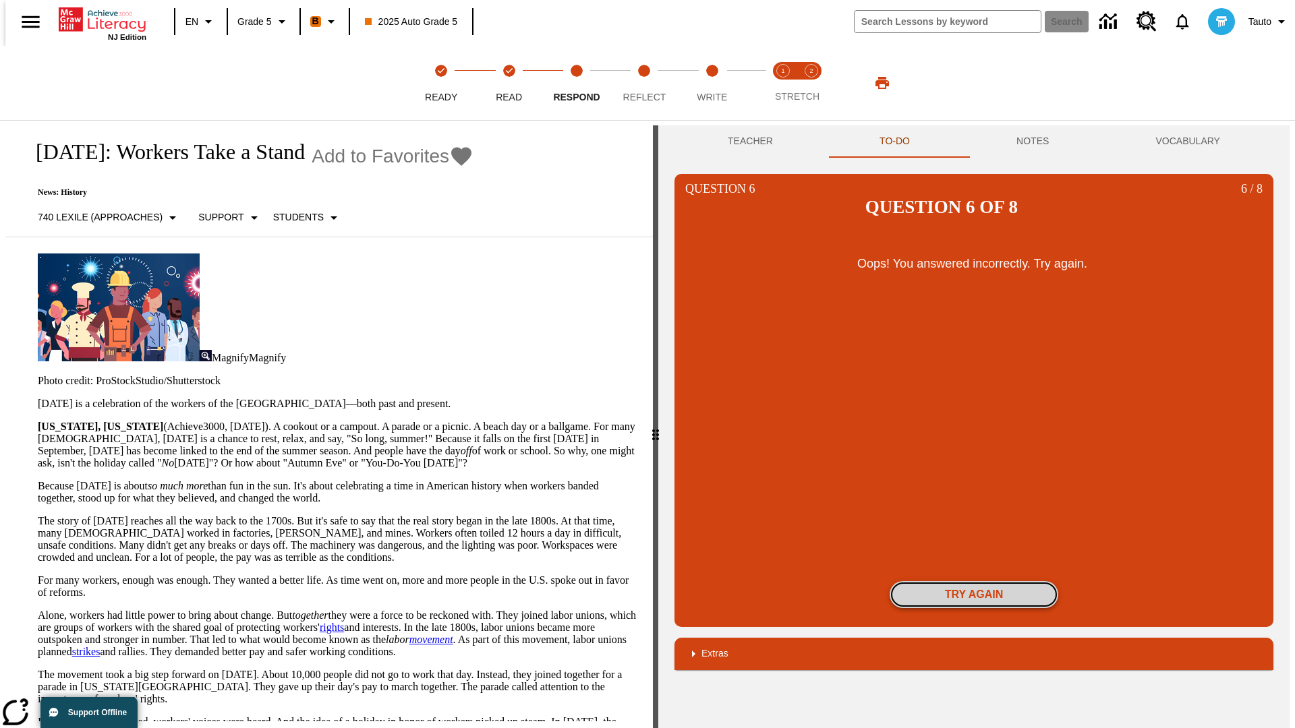
click at [974, 581] on button "Try again" at bounding box center [973, 594] width 169 height 27
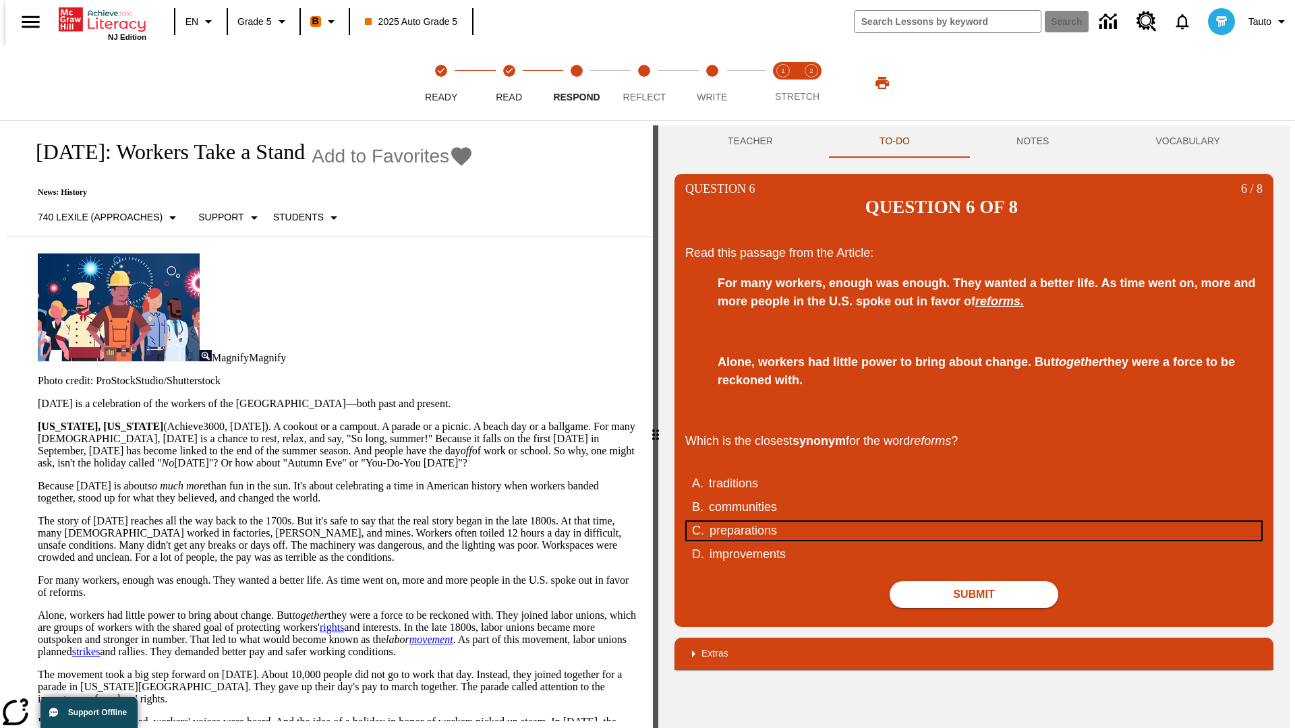
click at [974, 522] on div "preparations" at bounding box center [965, 531] width 512 height 18
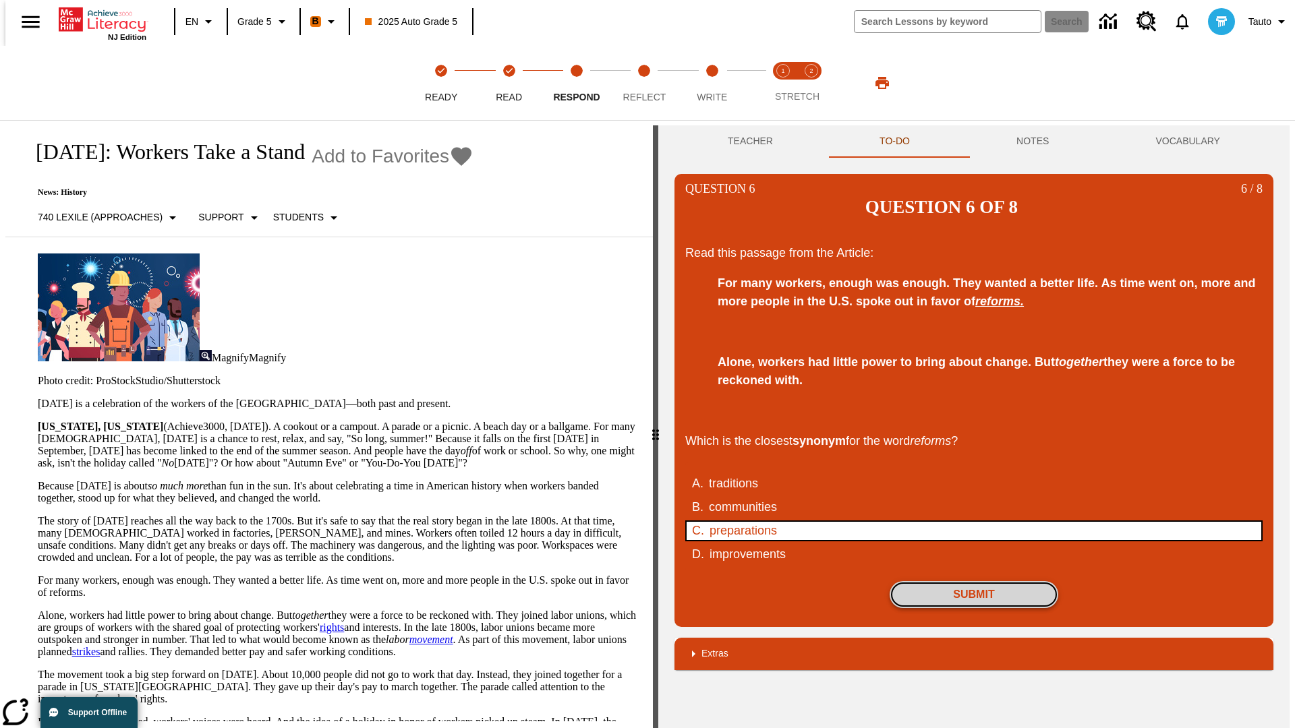
click at [974, 581] on button "Submit" at bounding box center [973, 594] width 169 height 27
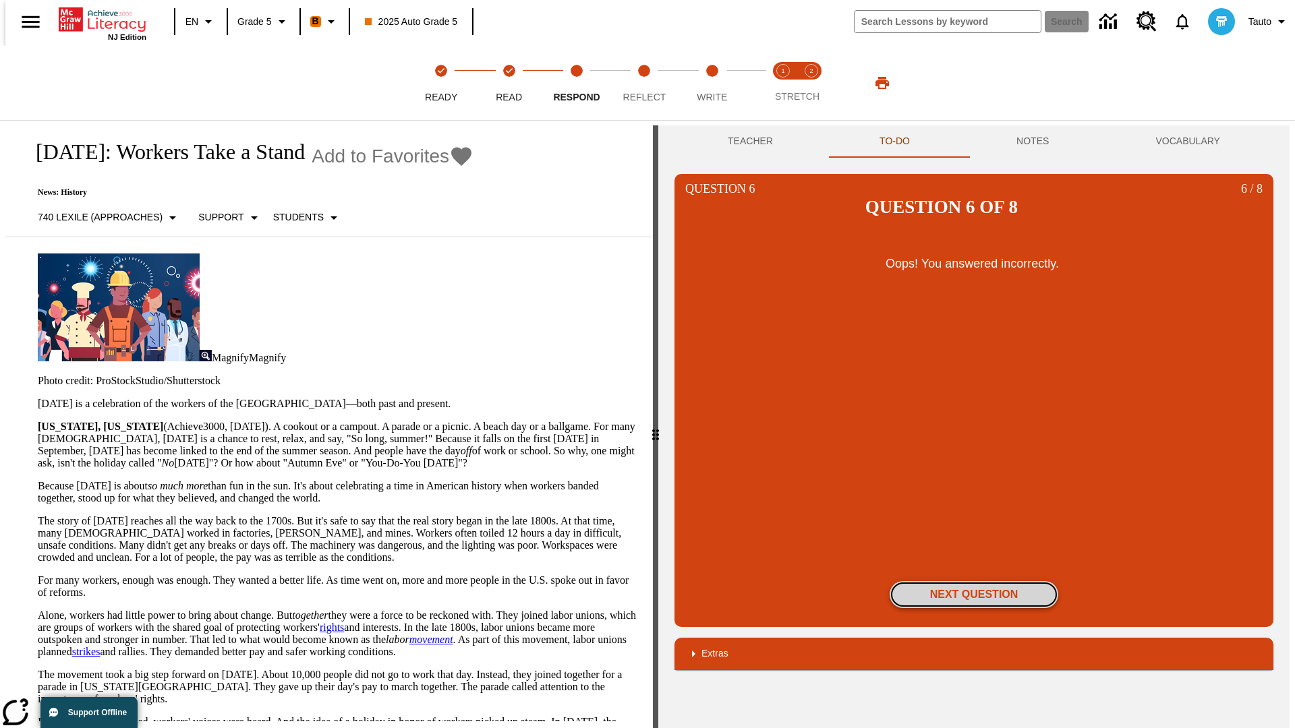
click at [974, 581] on button "Next Question" at bounding box center [973, 594] width 169 height 27
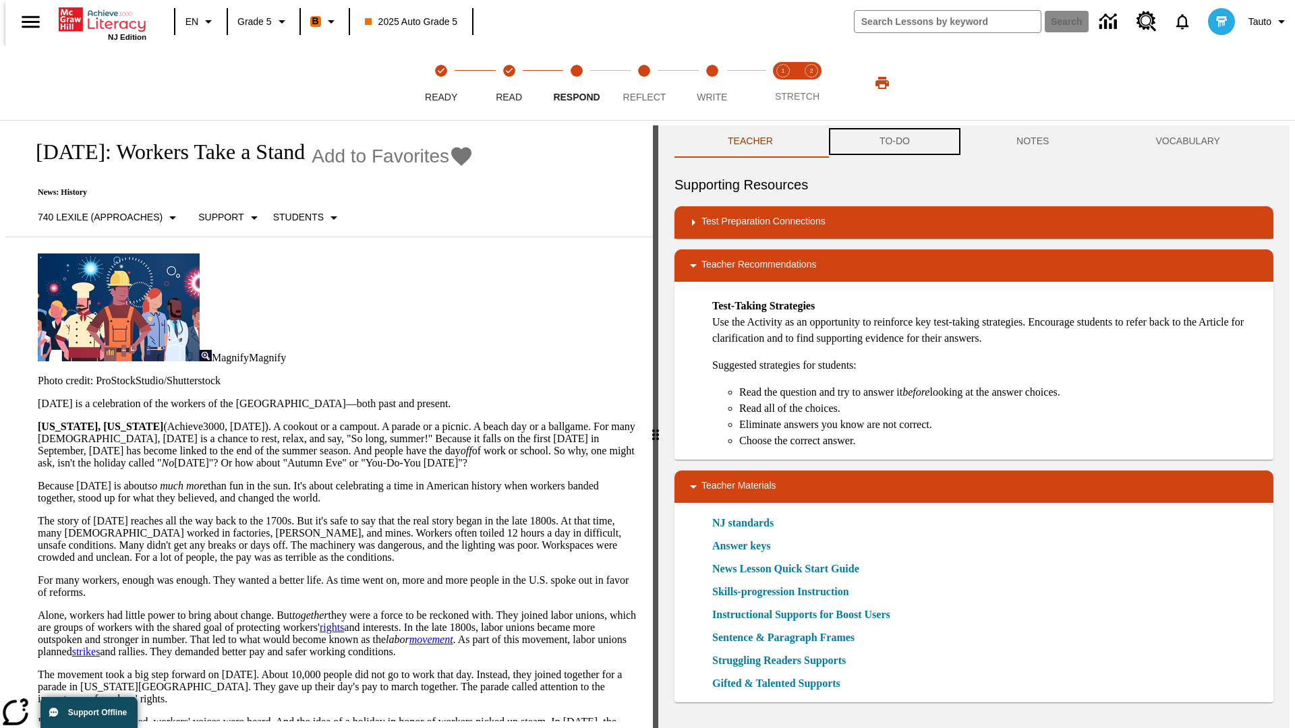
click at [893, 142] on button "TO-DO" at bounding box center [894, 141] width 137 height 32
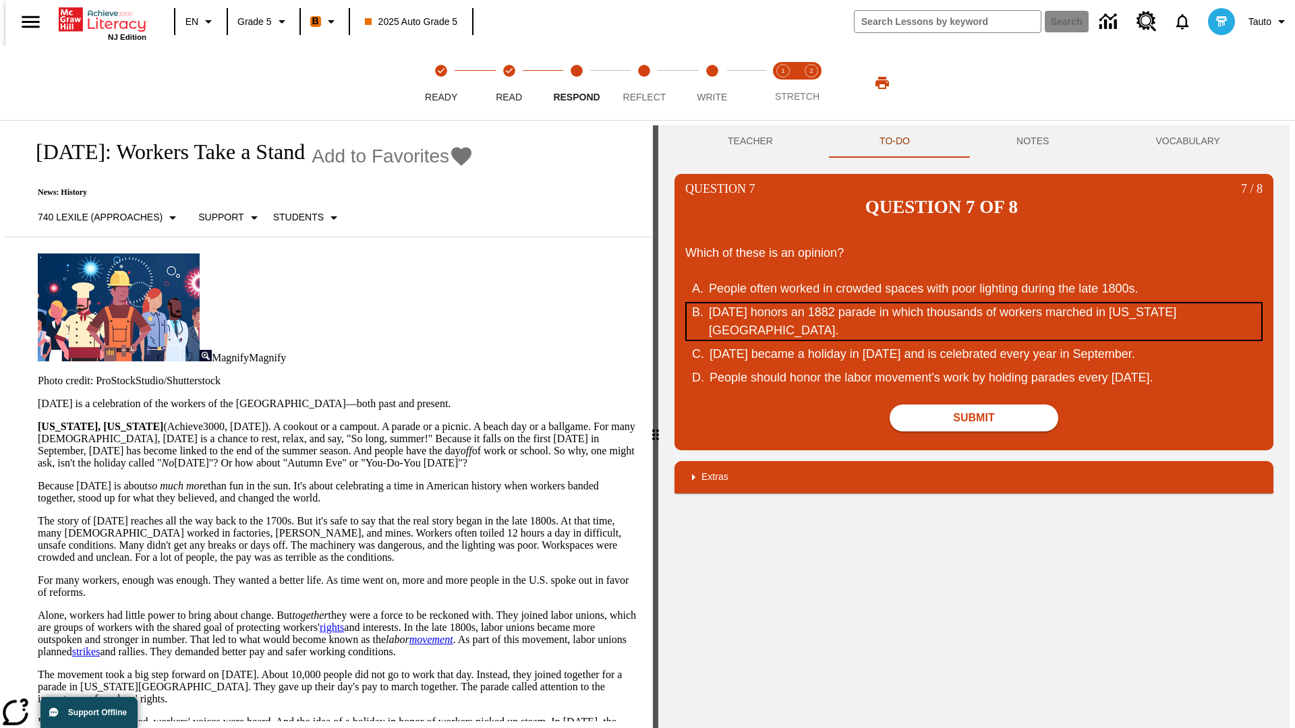
click at [974, 303] on div "[DATE] honors an 1882 parade in which thousands of workers marched in [US_STATE…" at bounding box center [965, 321] width 512 height 36
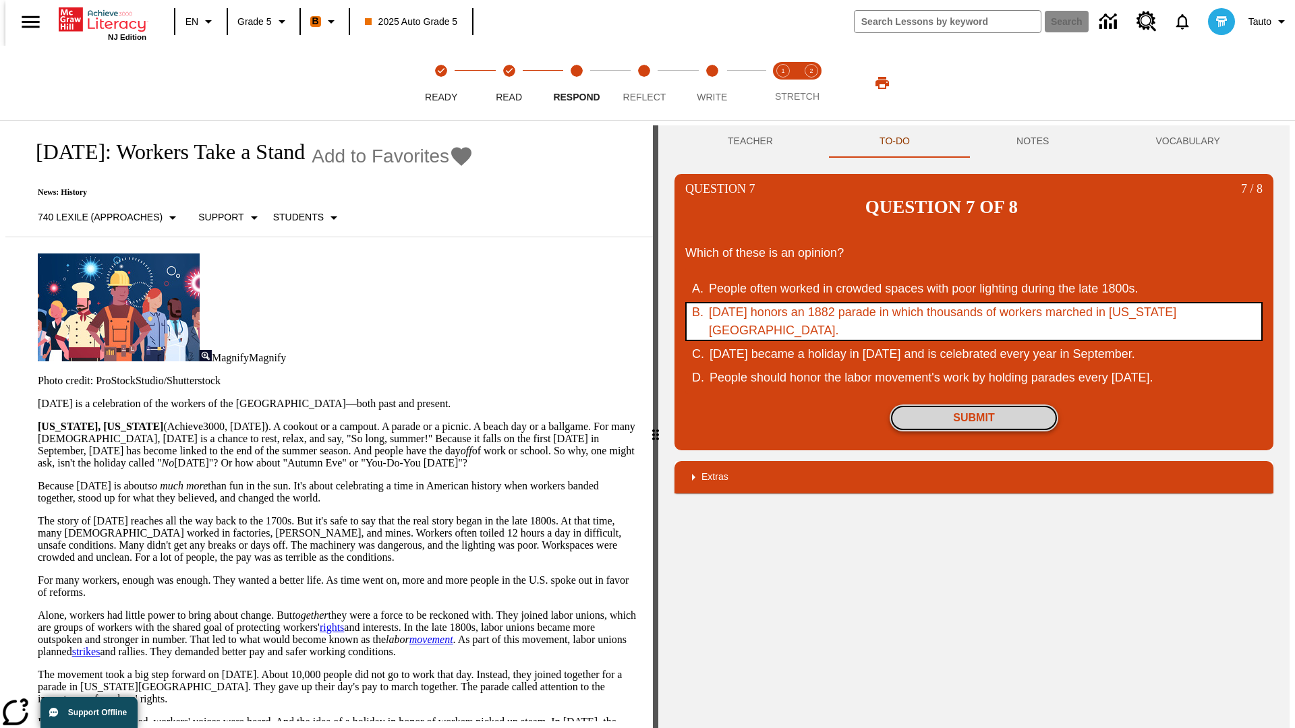
click at [974, 405] on button "Submit" at bounding box center [973, 418] width 169 height 27
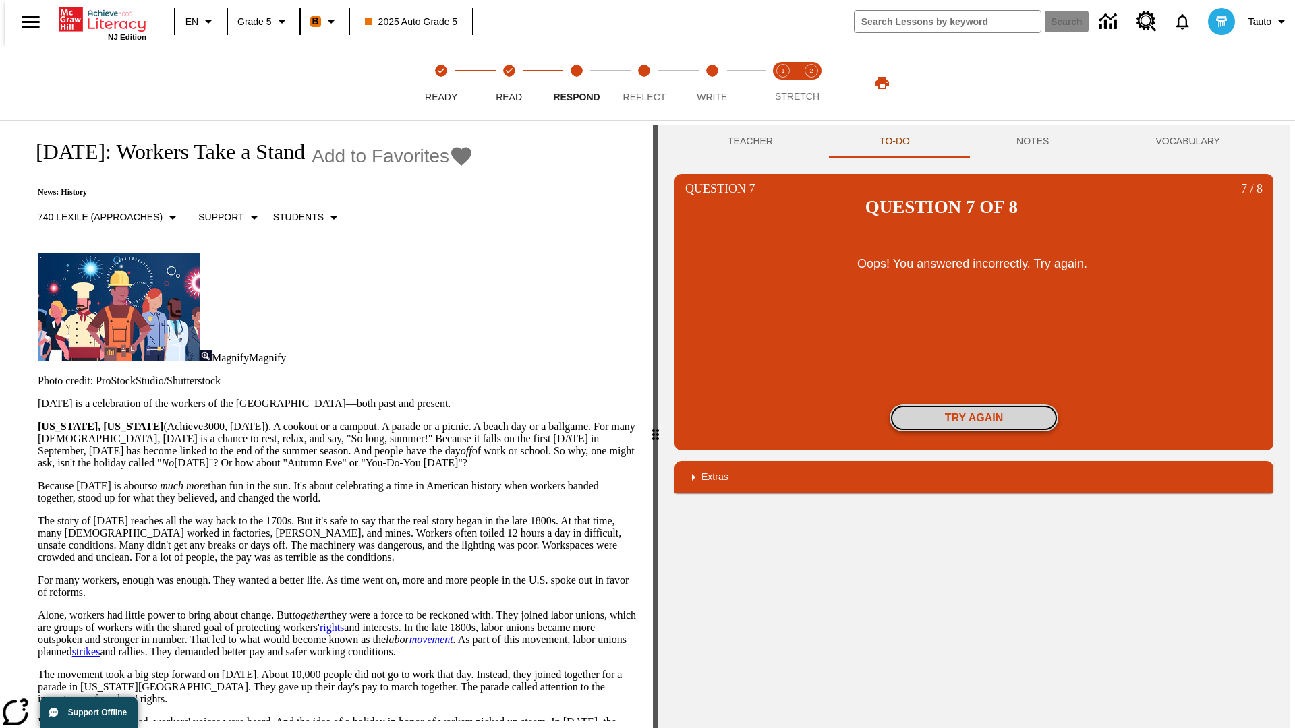
click at [974, 405] on button "Try again" at bounding box center [973, 418] width 169 height 27
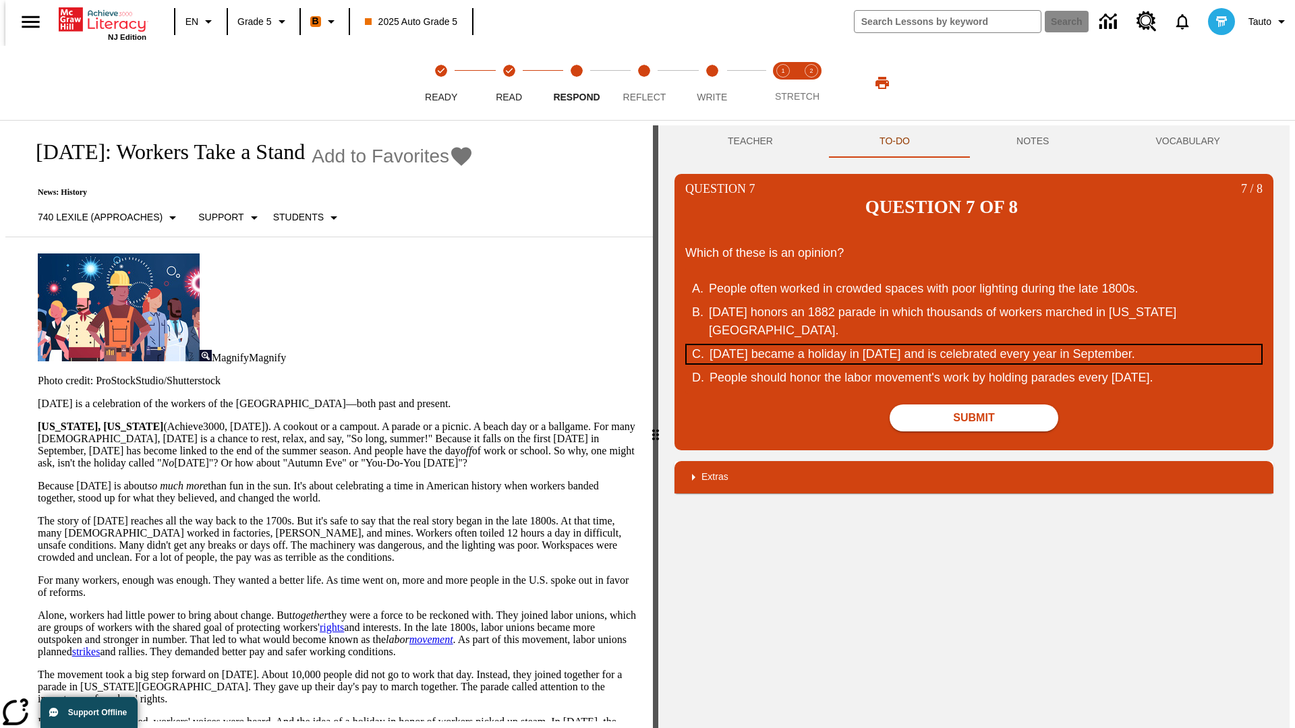
click at [974, 345] on div "[DATE] became a holiday in [DATE] and is celebrated every year in September." at bounding box center [965, 354] width 512 height 18
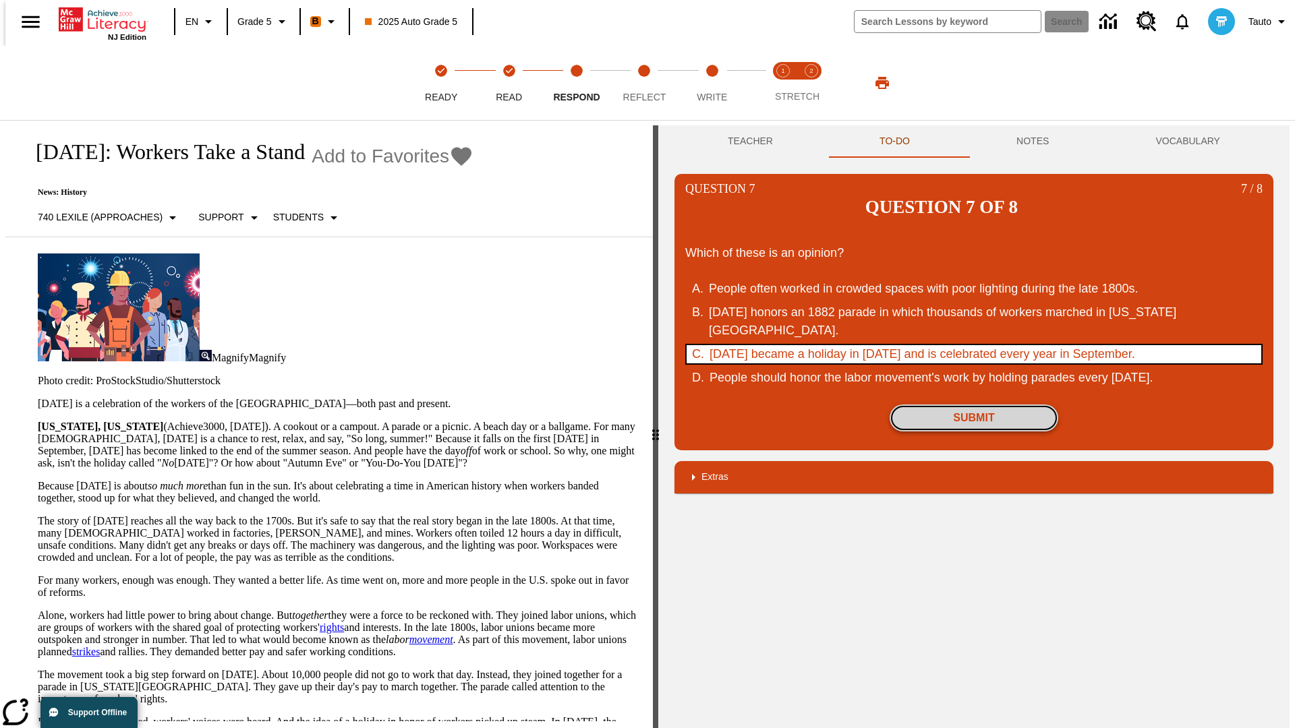
click at [974, 405] on button "Submit" at bounding box center [973, 418] width 169 height 27
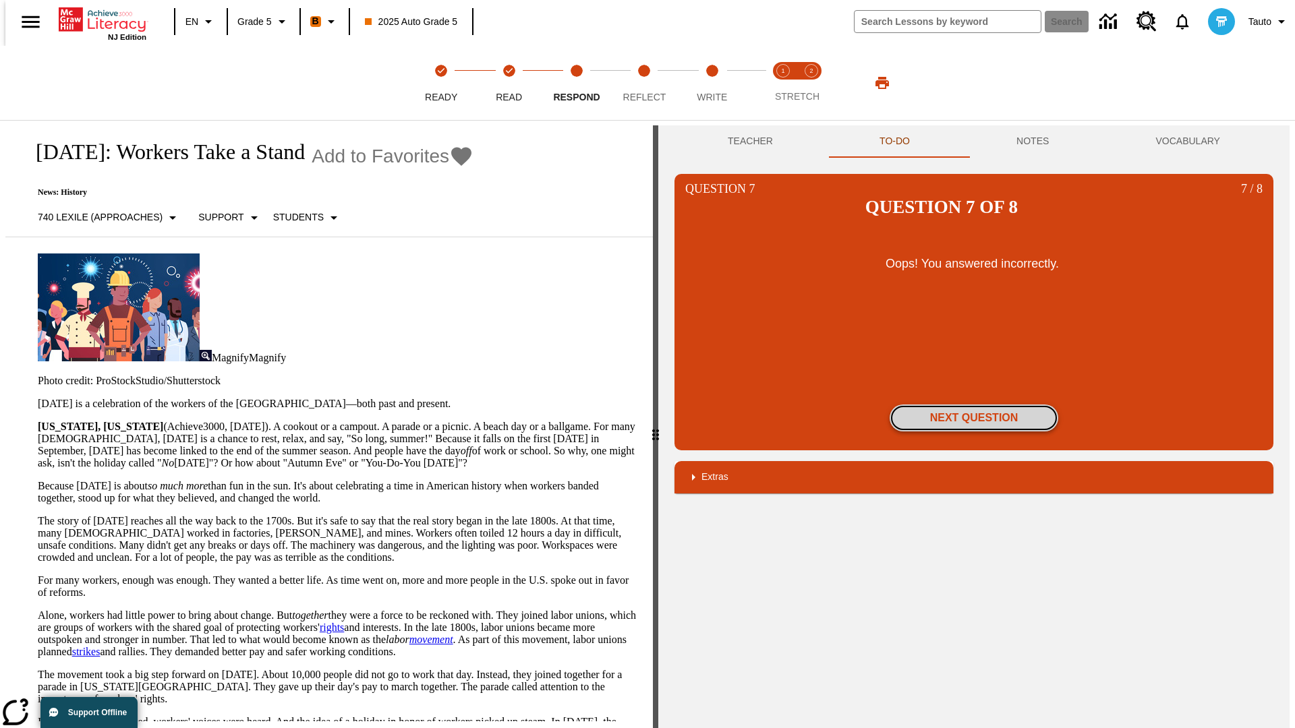
click at [974, 405] on button "Next Question" at bounding box center [973, 418] width 169 height 27
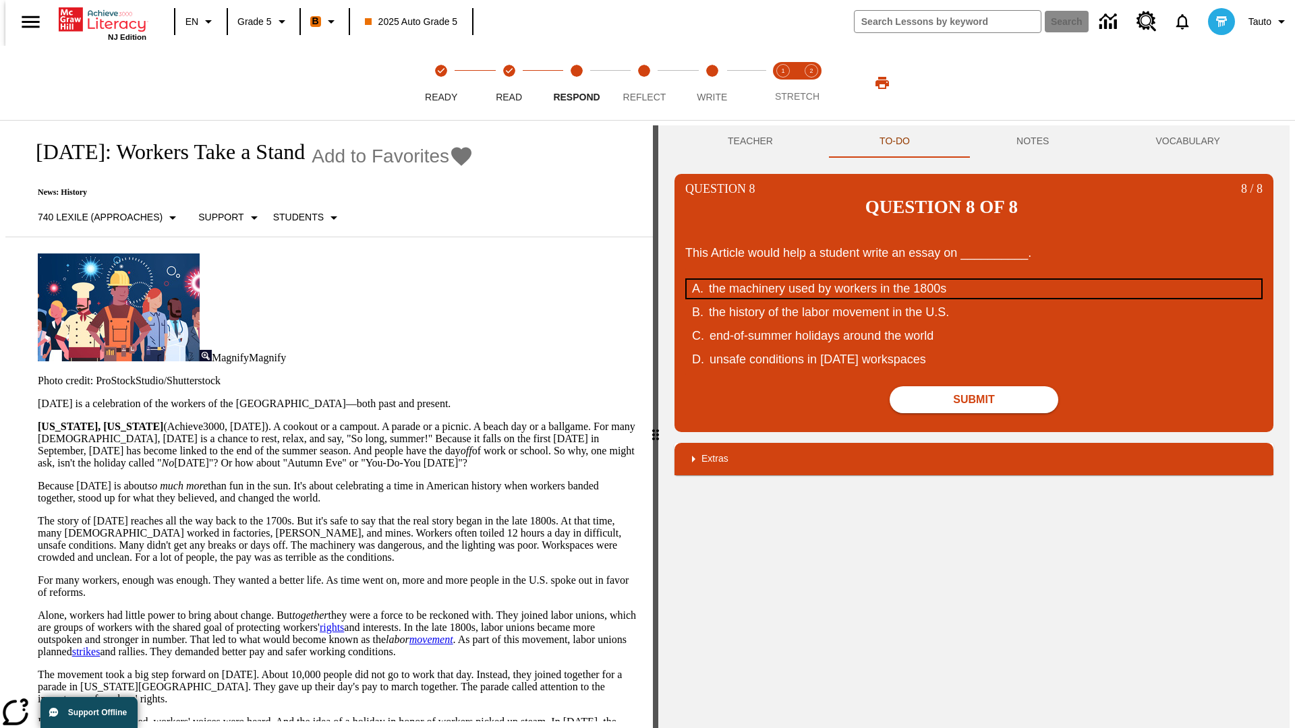
click at [974, 280] on div "the machinery used by workers in the 1800s" at bounding box center [965, 289] width 512 height 18
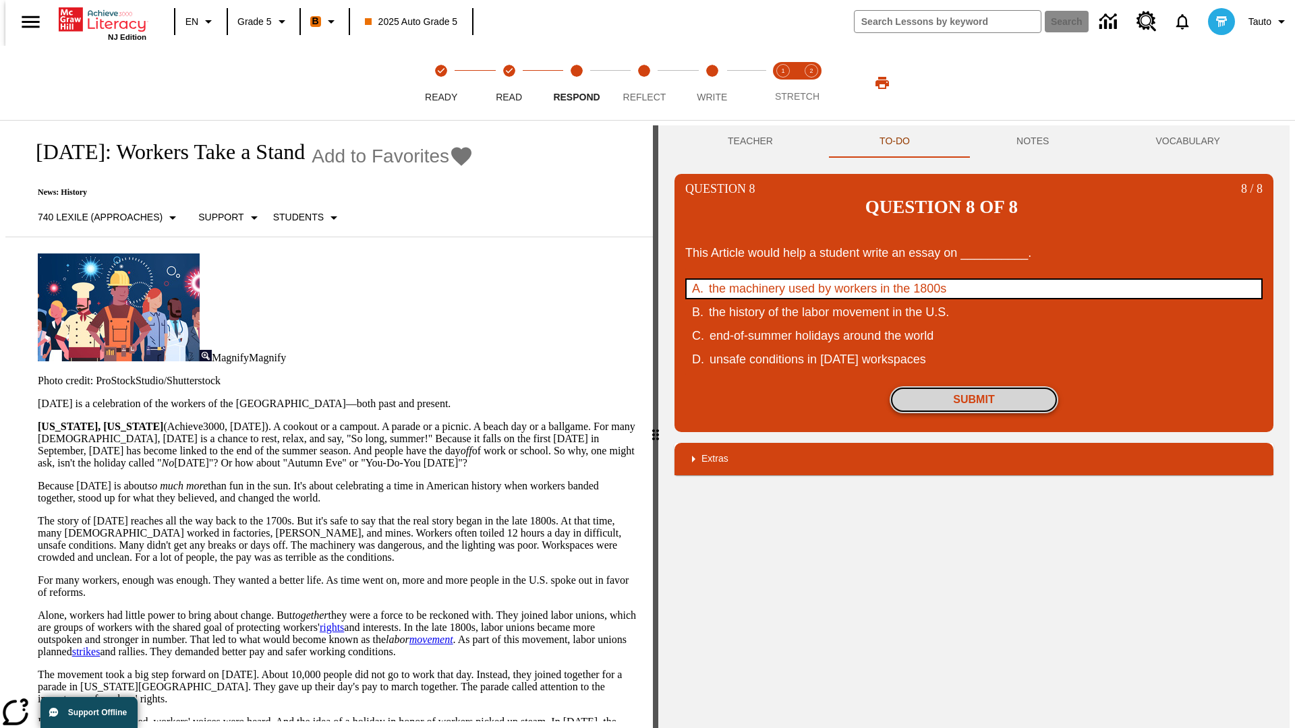
click at [974, 386] on button "Submit" at bounding box center [973, 399] width 169 height 27
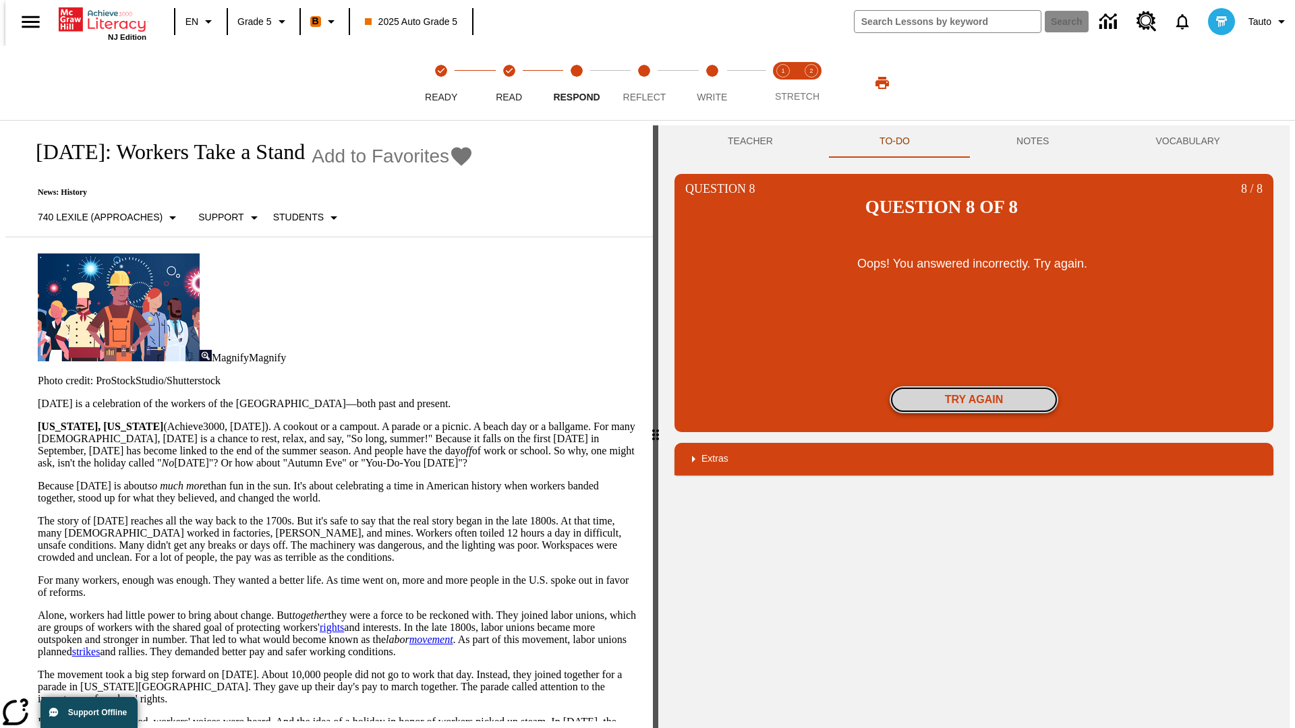
click at [974, 386] on button "Try again" at bounding box center [973, 399] width 169 height 27
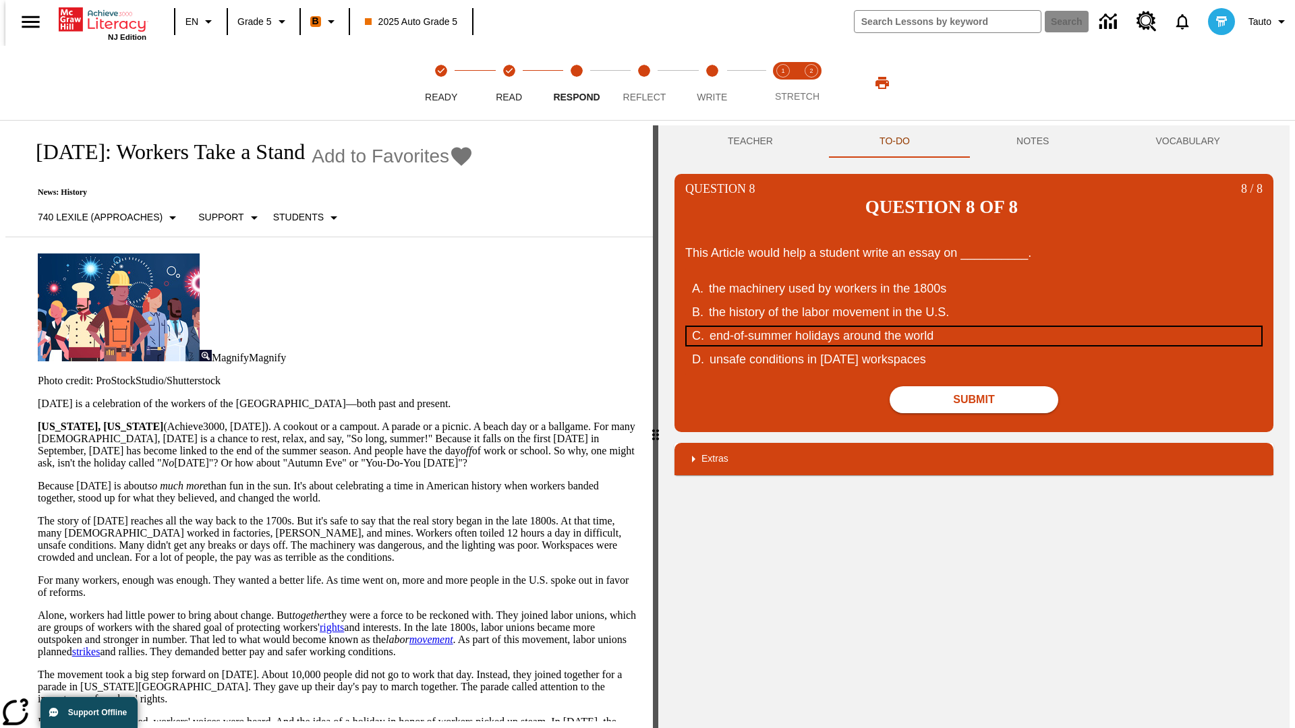
click at [974, 327] on div "end-of-summer holidays around the world" at bounding box center [965, 336] width 512 height 18
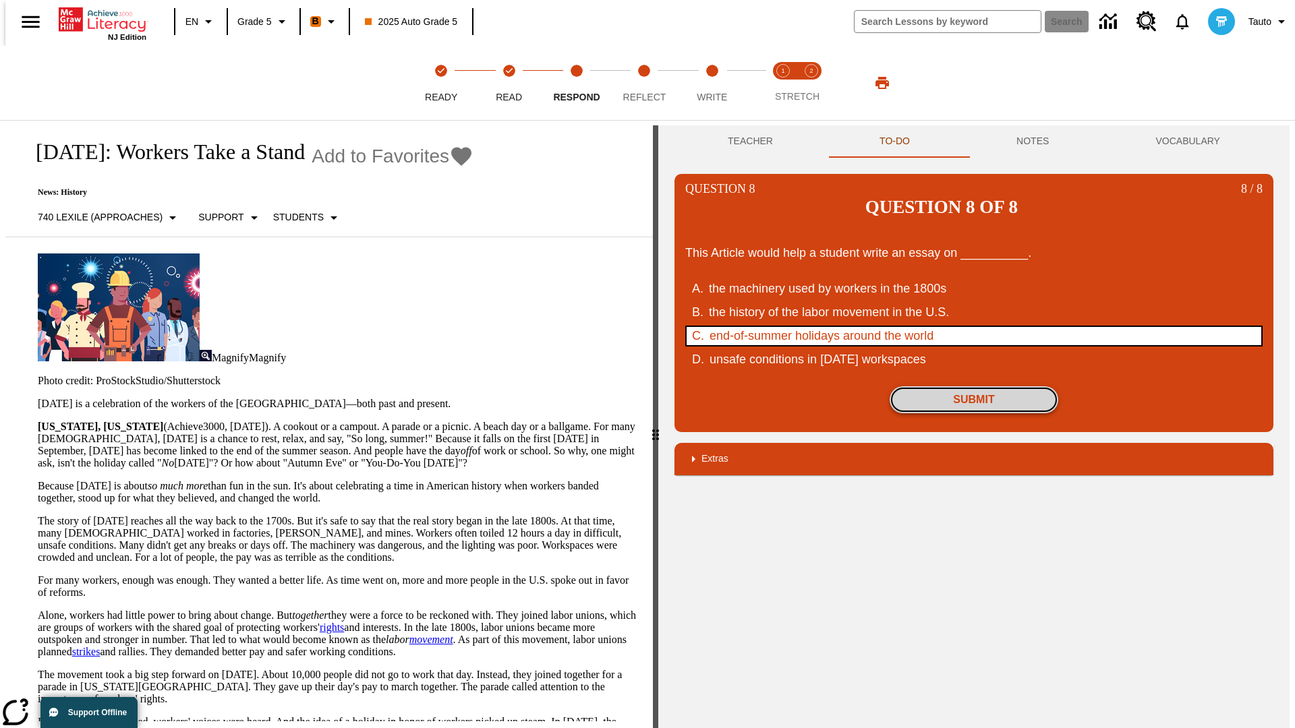
click at [974, 386] on button "Submit" at bounding box center [973, 399] width 169 height 27
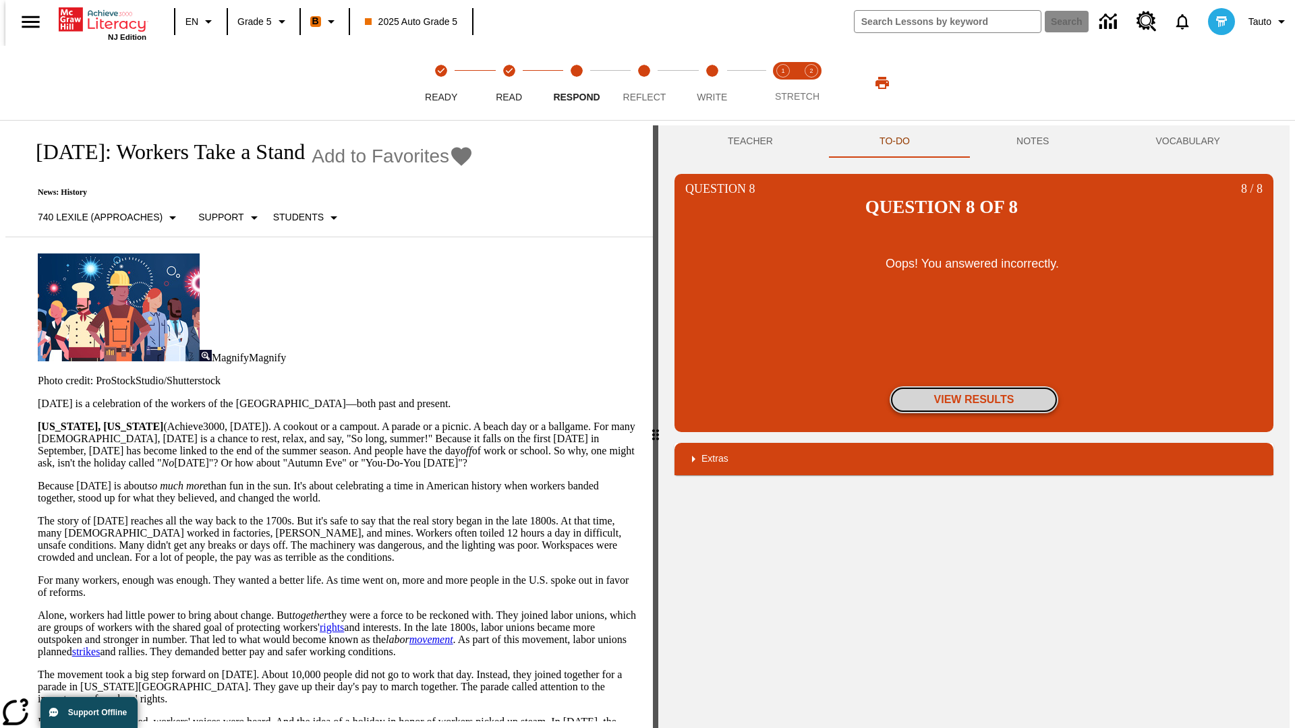
click at [974, 386] on button "View Results" at bounding box center [973, 399] width 169 height 27
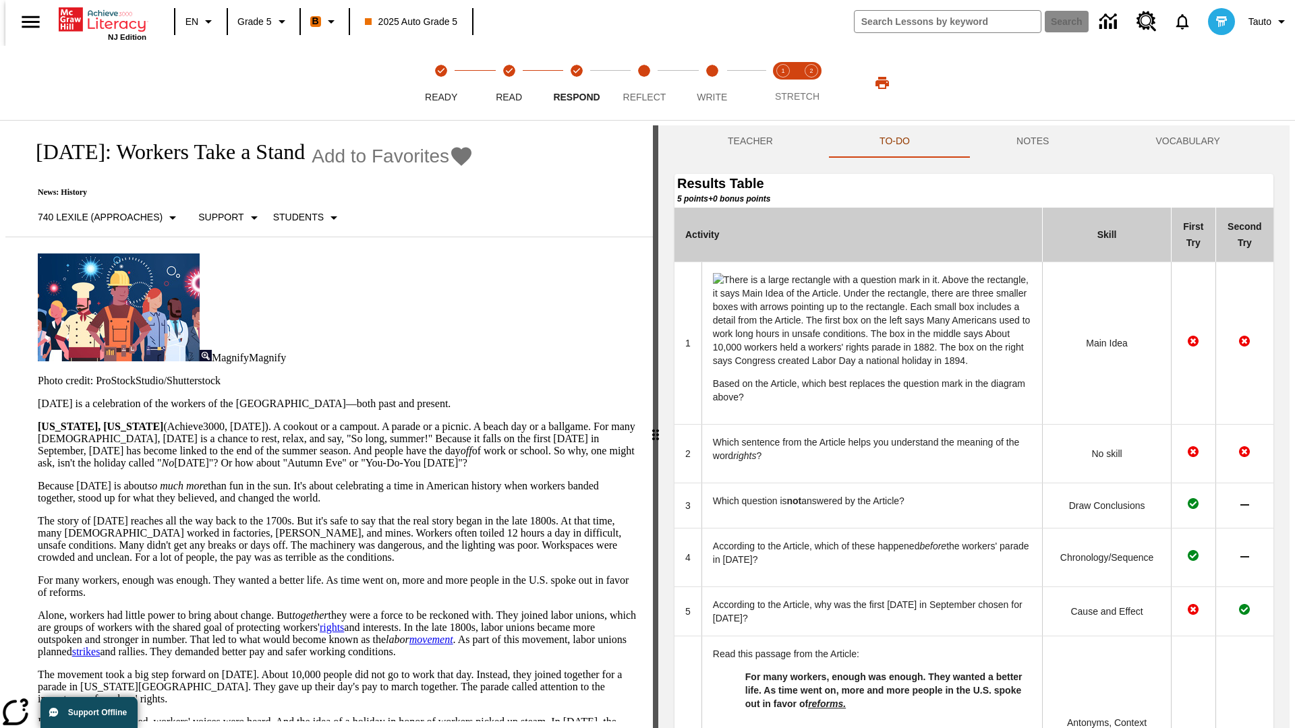
scroll to position [480, 0]
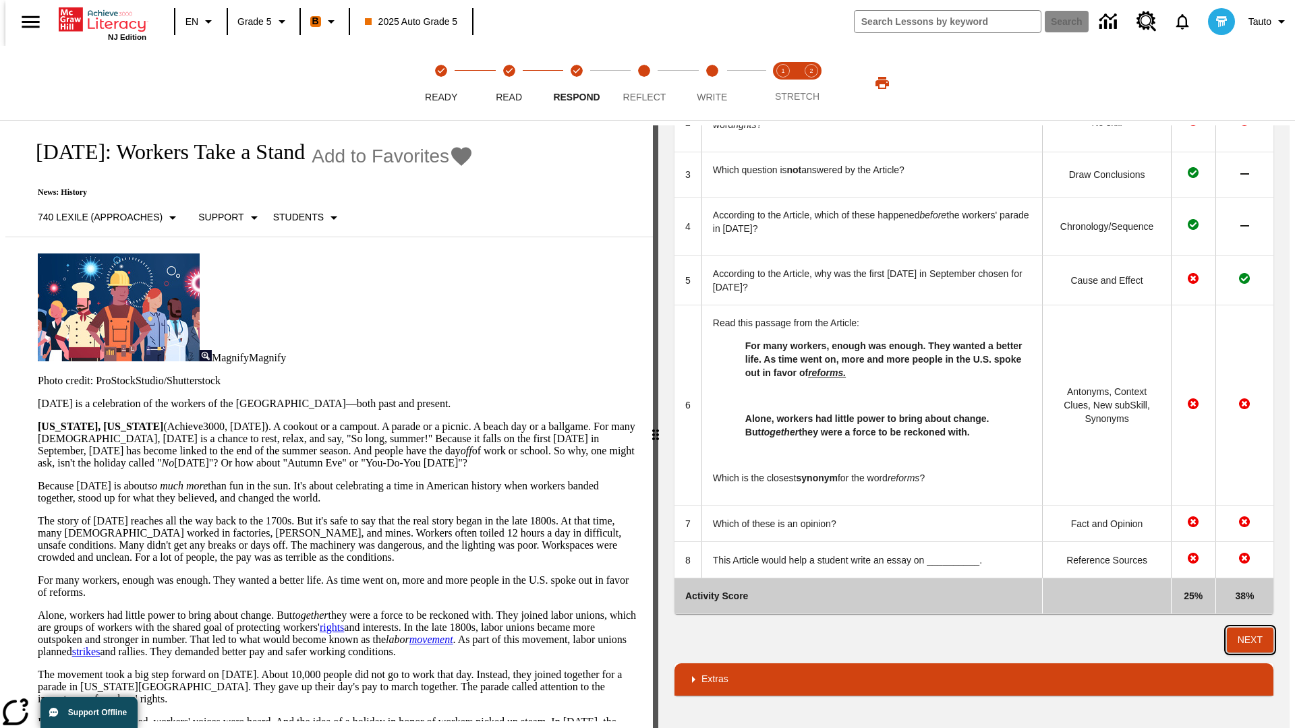
click at [1256, 640] on button "Next" at bounding box center [1250, 640] width 47 height 25
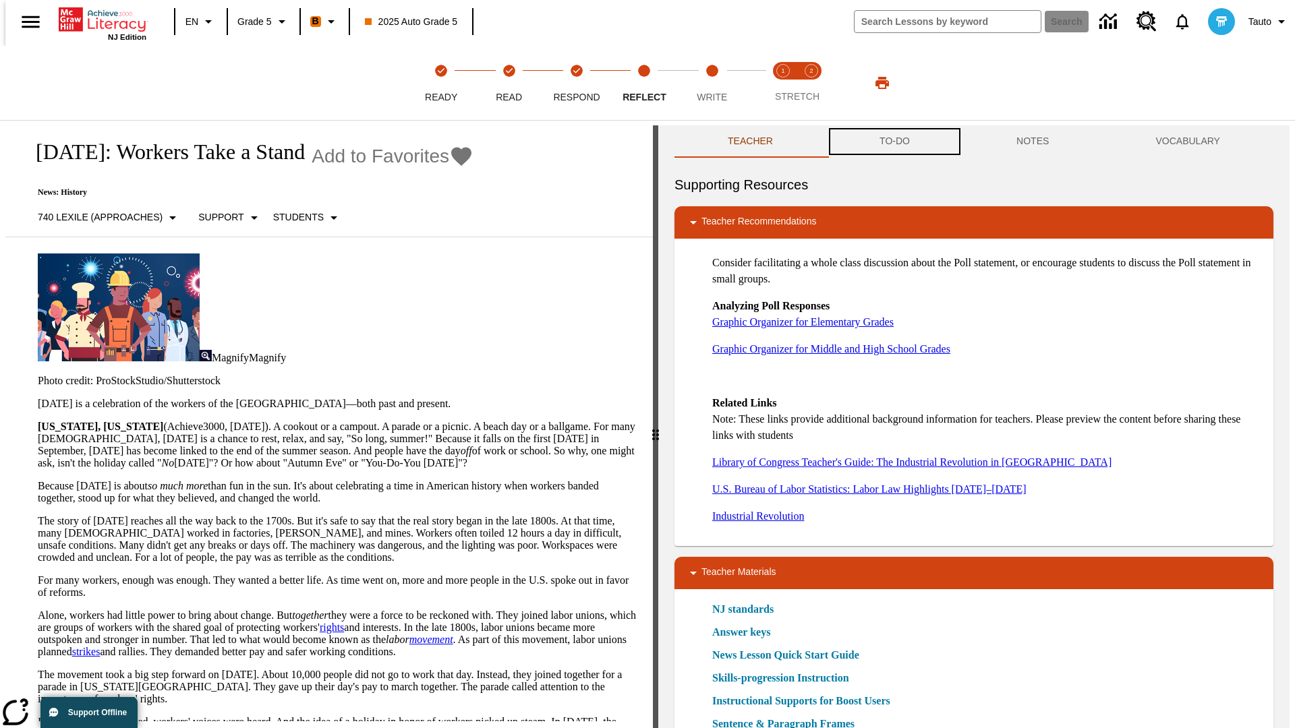
click at [893, 142] on button "TO-DO" at bounding box center [894, 141] width 137 height 32
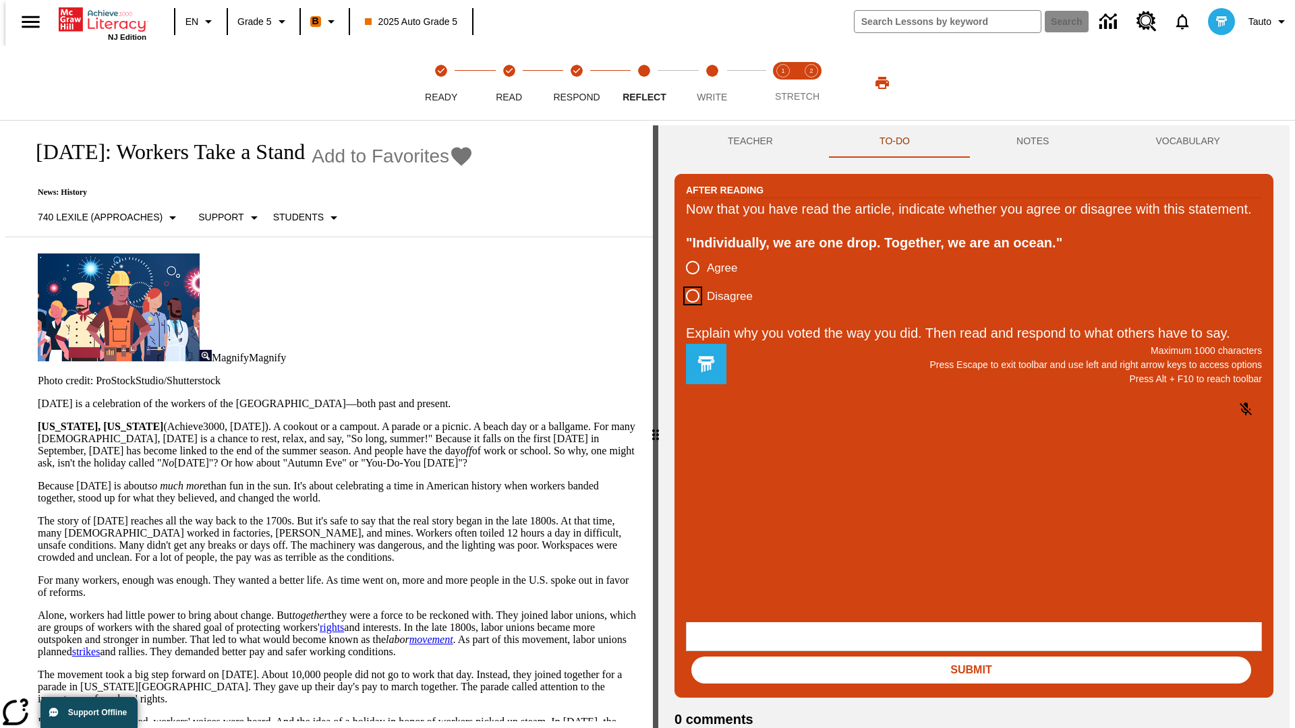
click at [687, 310] on input "Disagree" at bounding box center [692, 296] width 28 height 28
radio input "true"
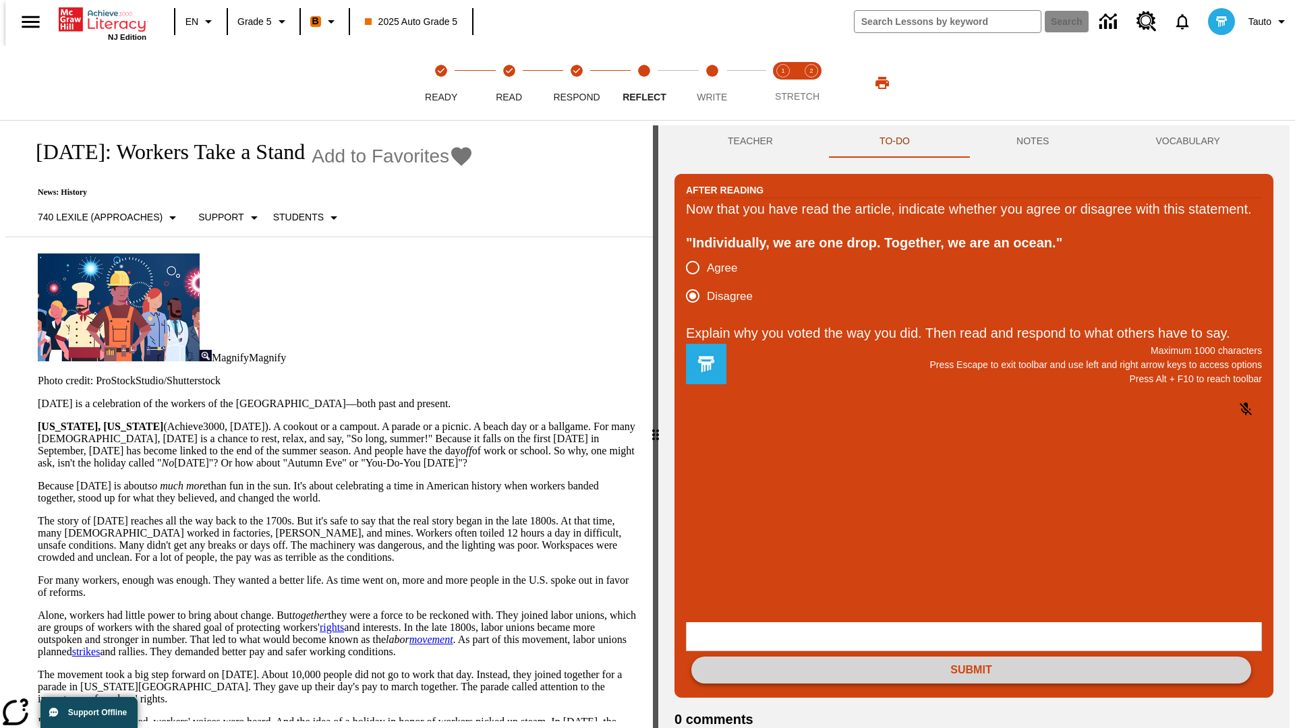
click at [971, 657] on button "Submit" at bounding box center [971, 670] width 560 height 27
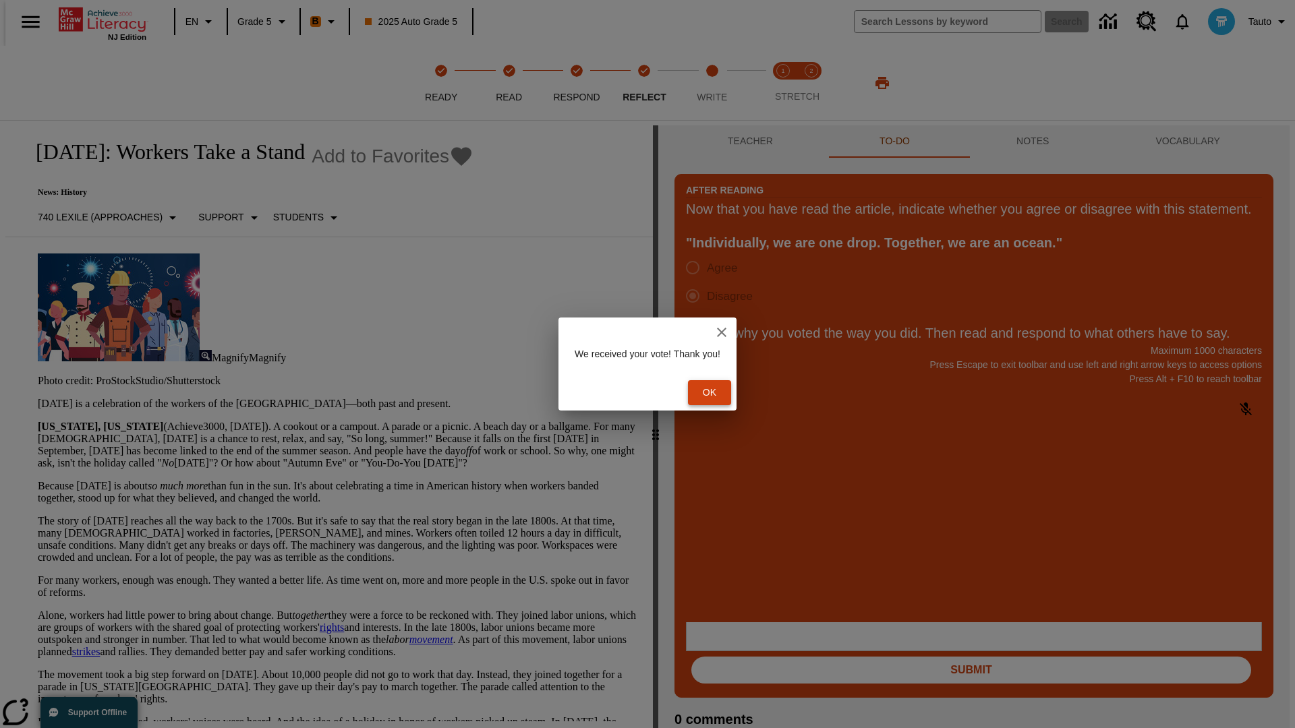
click at [716, 392] on button "Ok" at bounding box center [709, 392] width 43 height 25
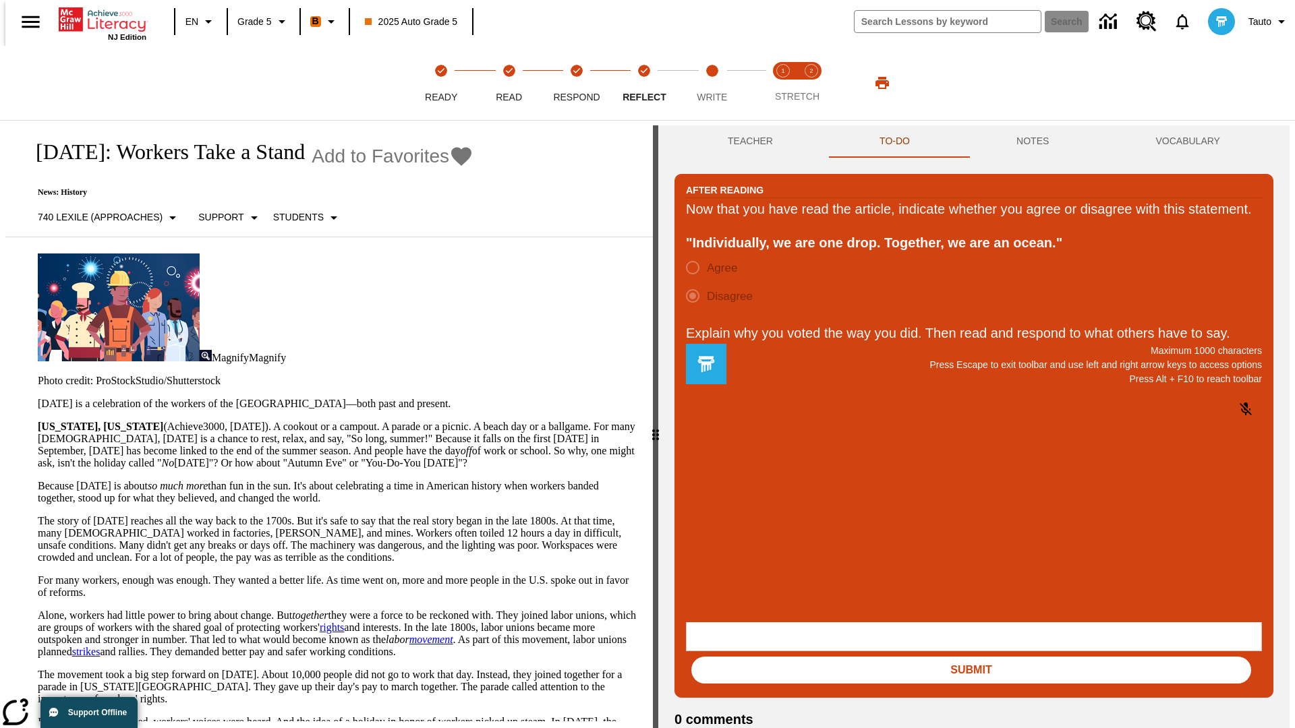
scroll to position [21, 0]
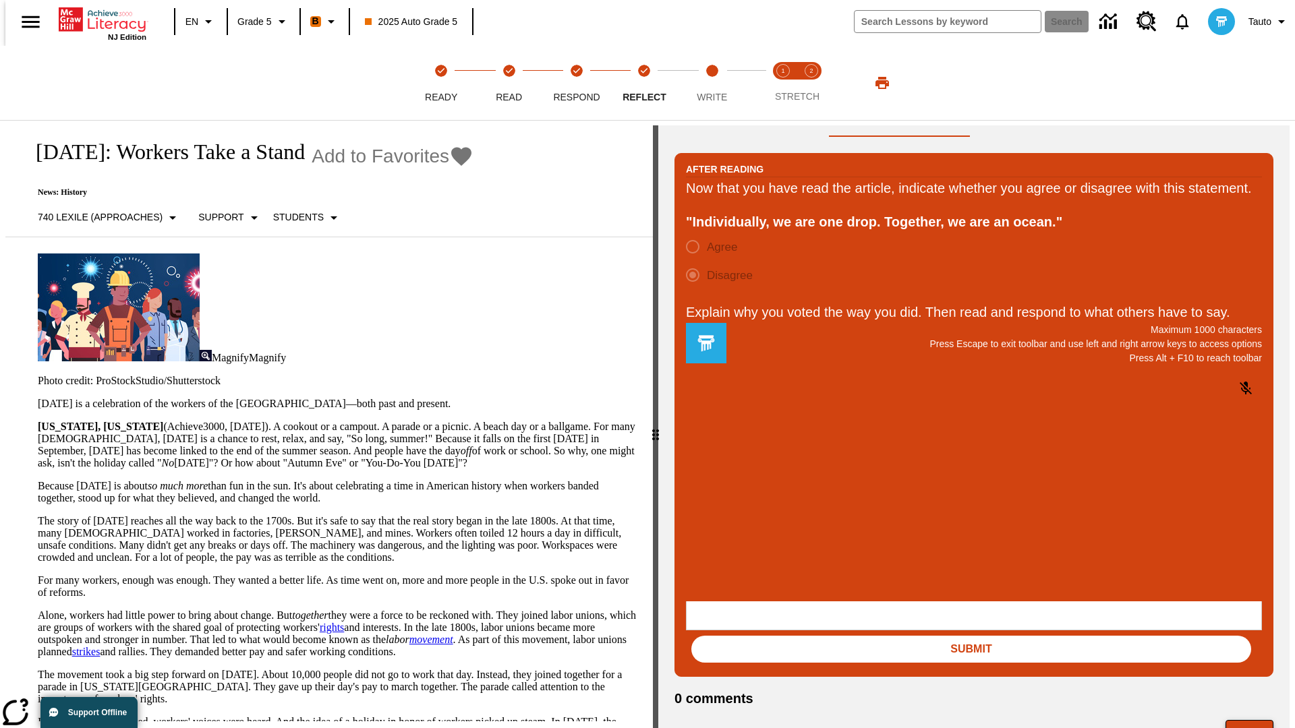
click at [1255, 720] on button "Next" at bounding box center [1249, 733] width 48 height 26
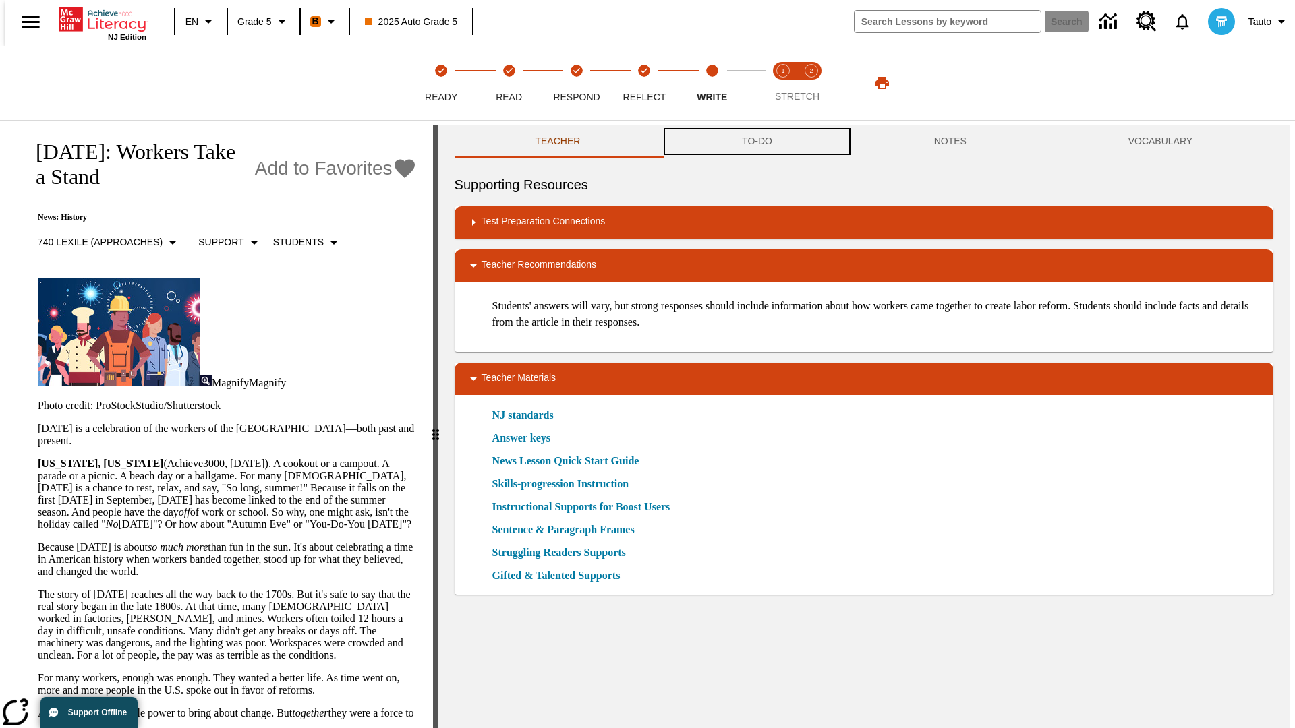
scroll to position [1, 0]
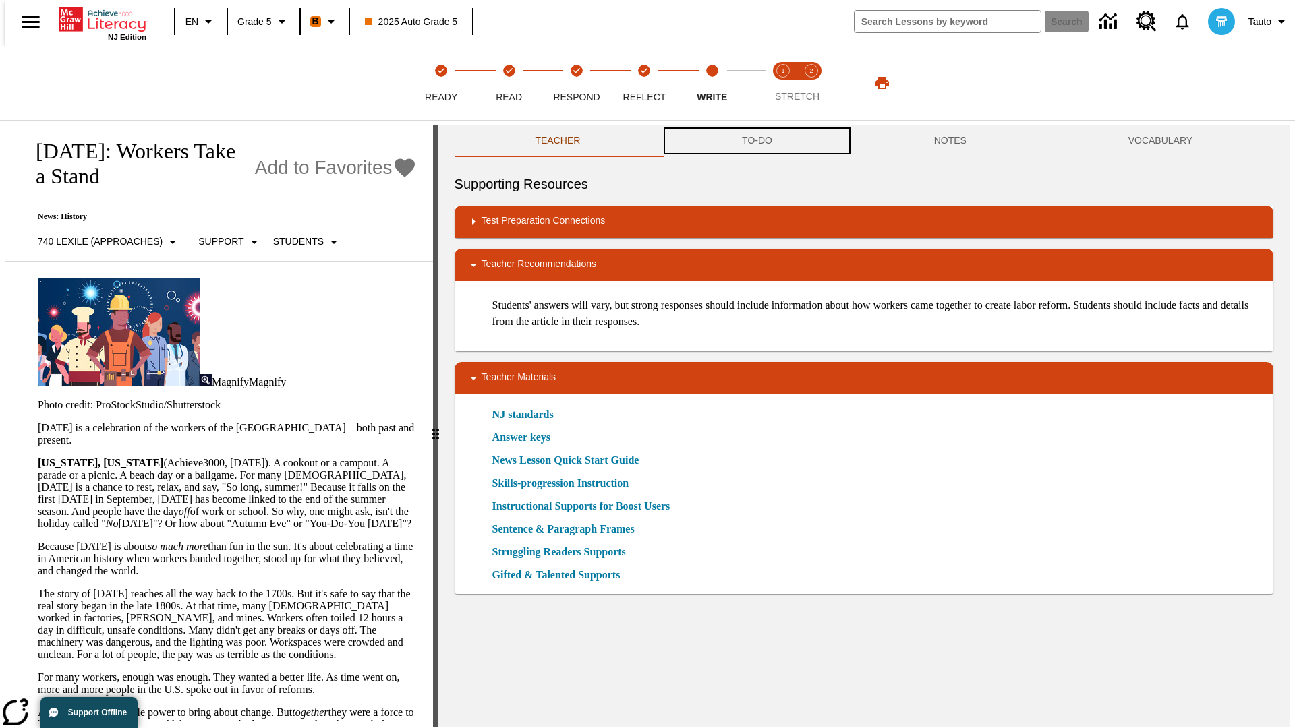
click at [756, 142] on button "TO-DO" at bounding box center [757, 141] width 192 height 32
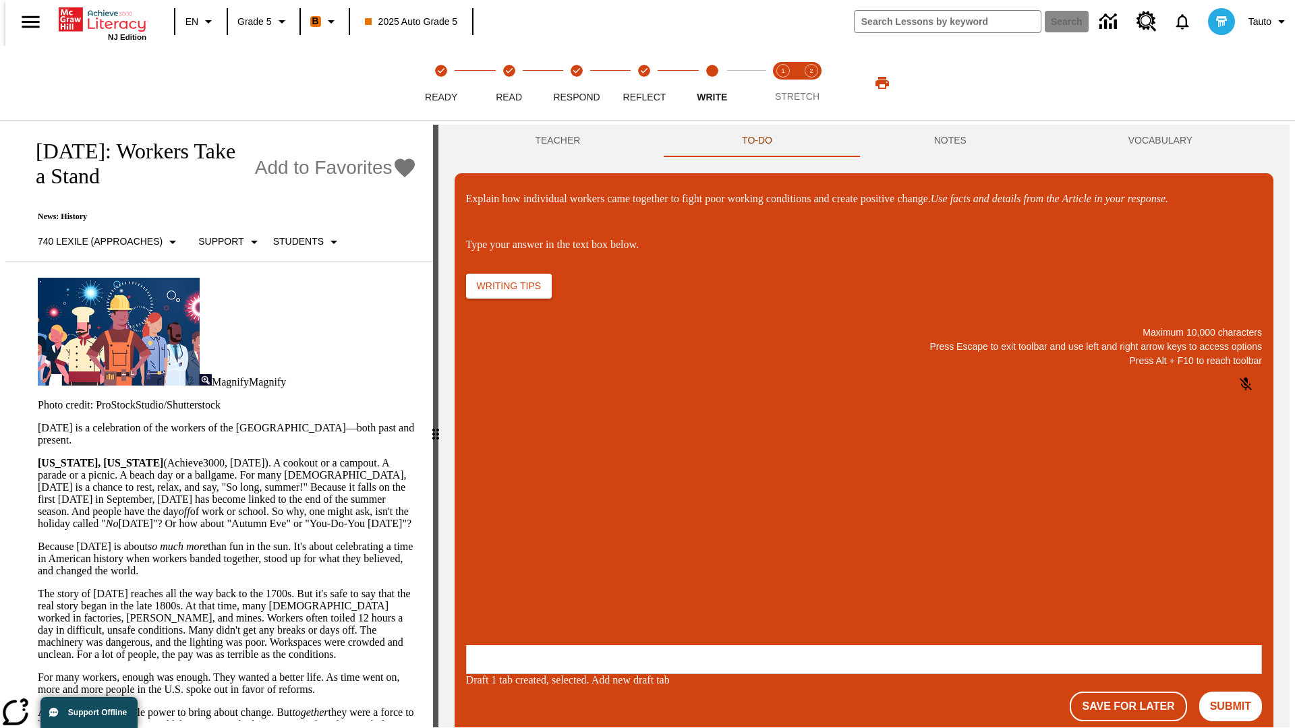
scroll to position [0, 0]
click at [662, 559] on p "\a\9Explain how individual workers came together to fight poor working conditio…" at bounding box center [567, 558] width 192 height 12
click at [1236, 692] on button "Submit" at bounding box center [1230, 707] width 63 height 30
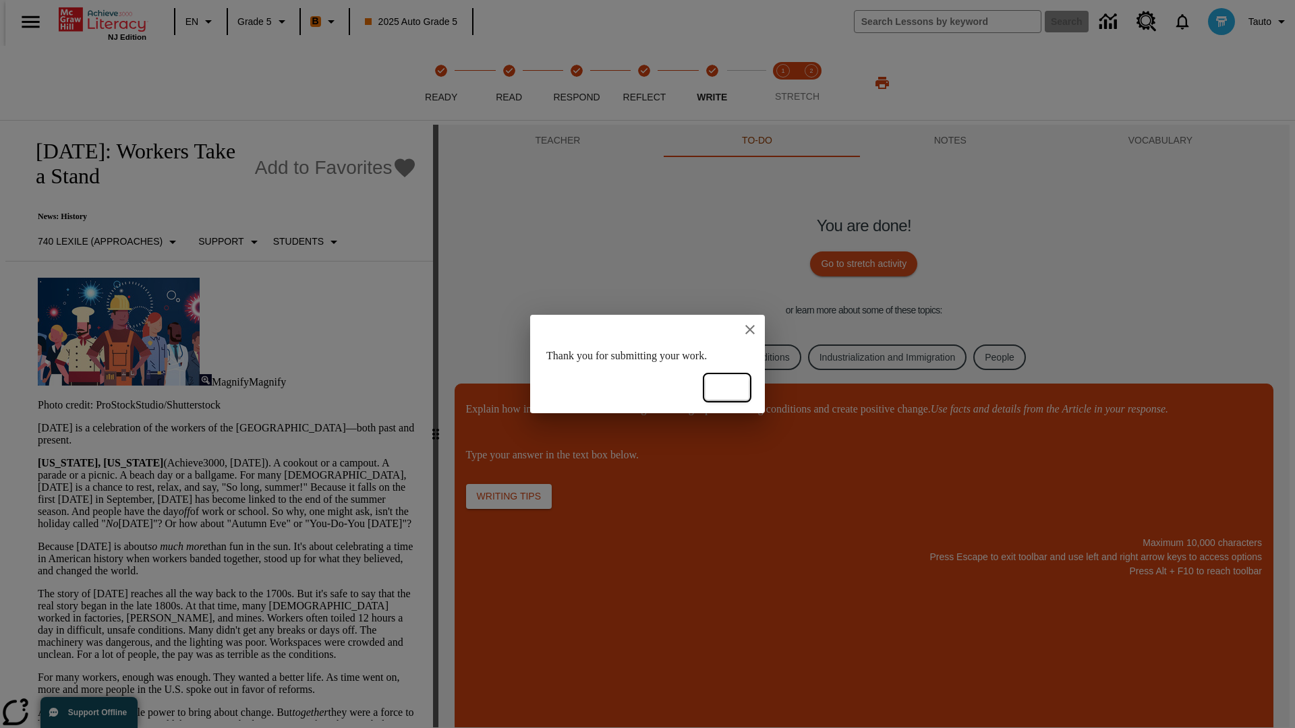
click at [727, 388] on button "Ok" at bounding box center [726, 388] width 43 height 25
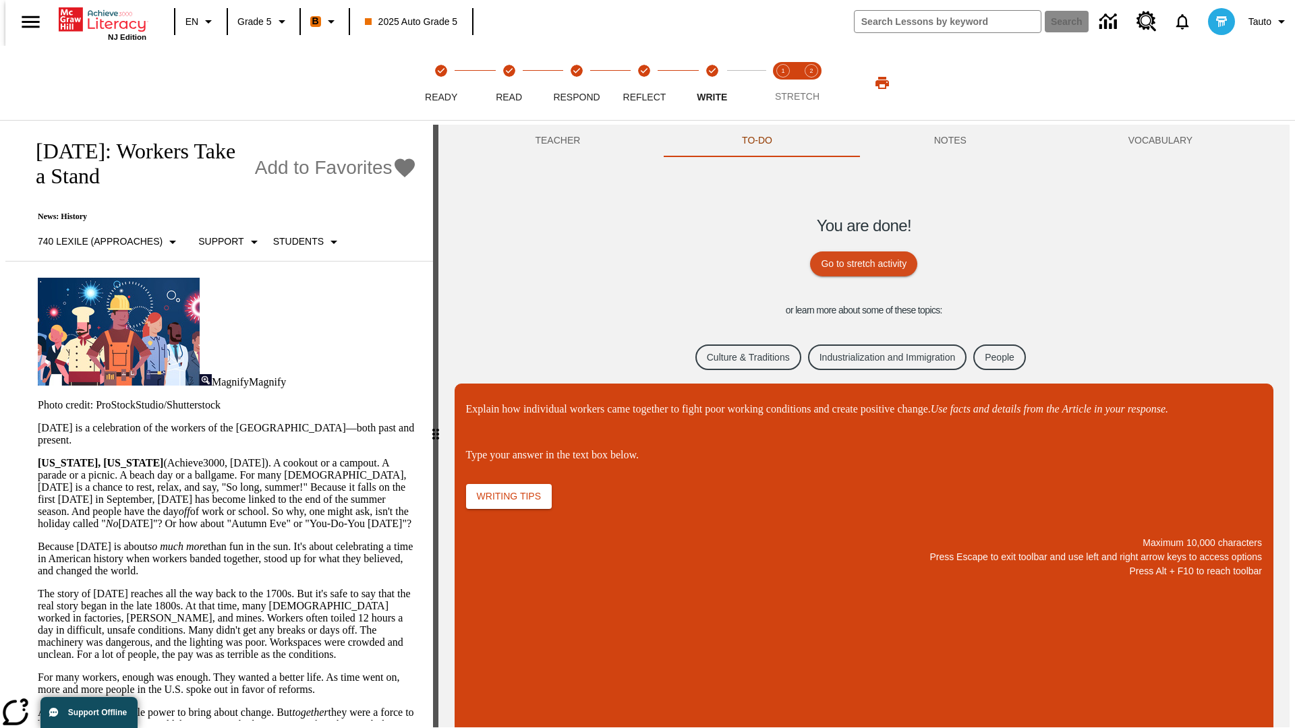
click at [737, 357] on link "Culture & Traditions" at bounding box center [748, 358] width 106 height 26
